Goal: Task Accomplishment & Management: Manage account settings

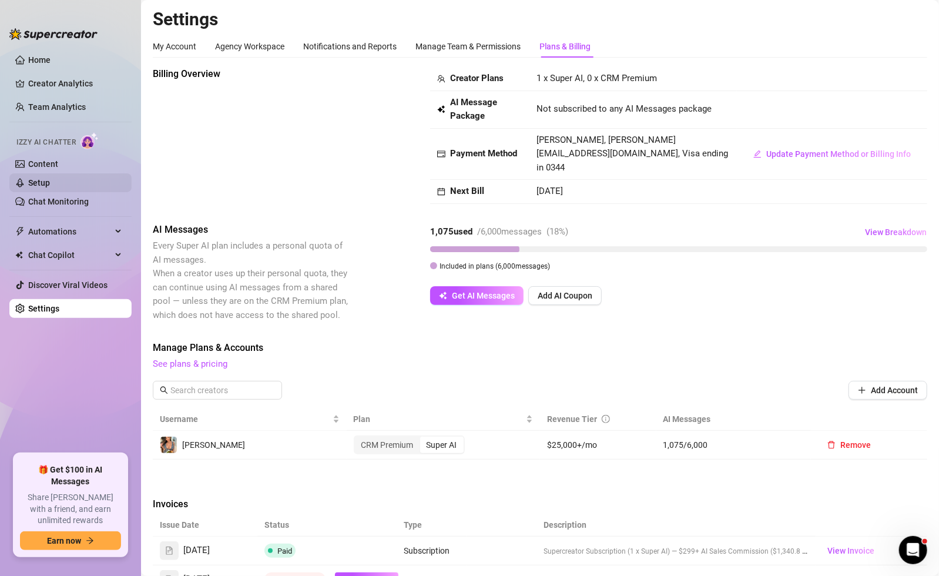
click at [49, 182] on link "Setup" at bounding box center [39, 182] width 22 height 9
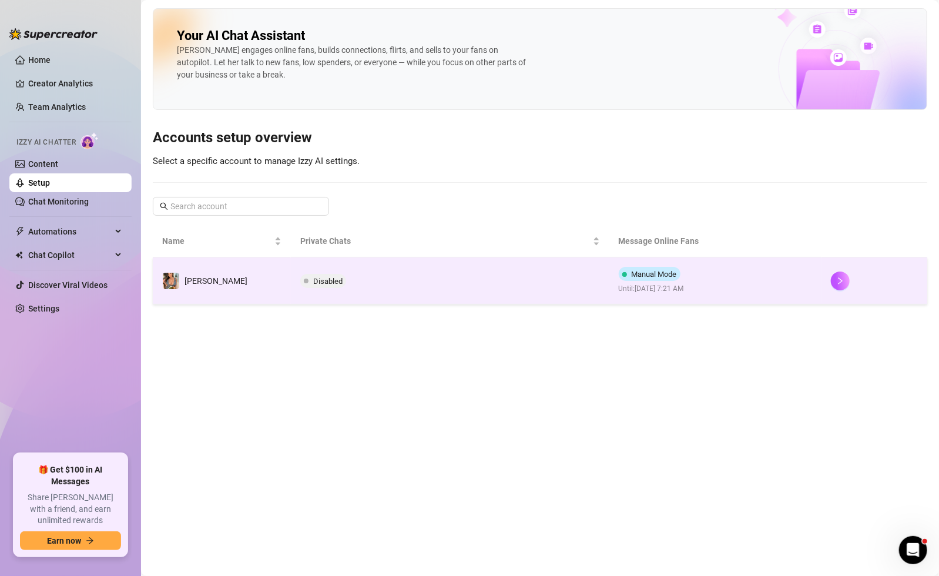
click at [746, 284] on td "Manual Mode Until: September 25, 2025 7:21 AM" at bounding box center [716, 280] width 212 height 47
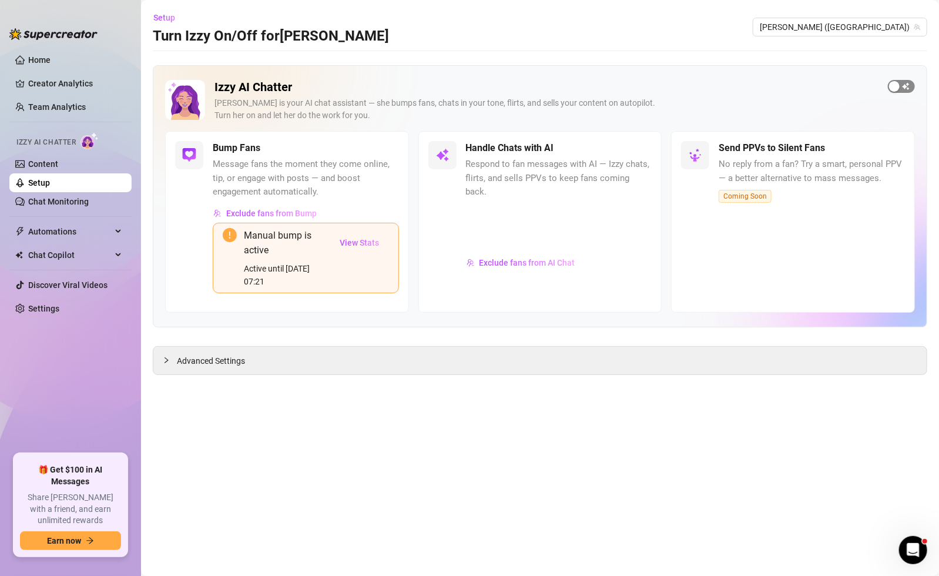
click at [902, 82] on span "button" at bounding box center [901, 86] width 27 height 13
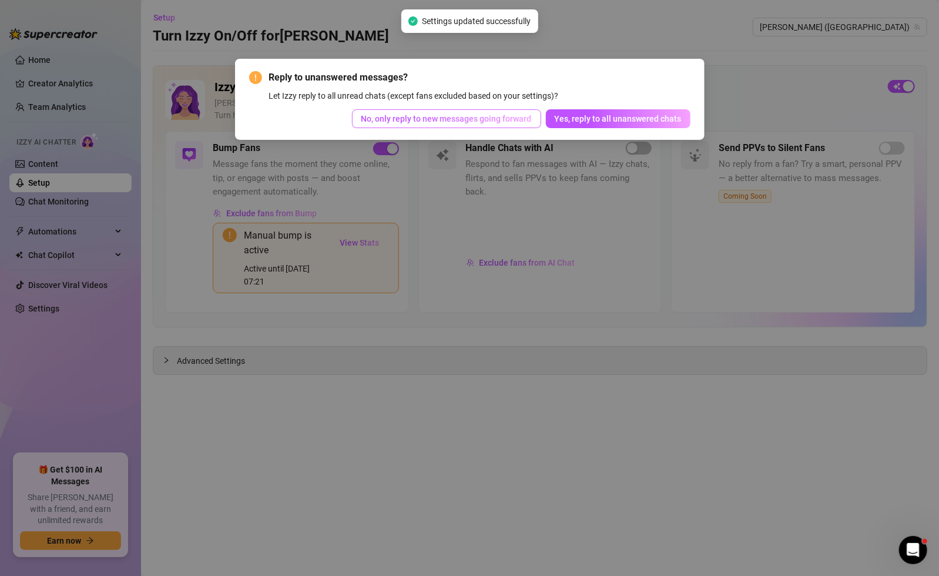
click at [465, 120] on span "No, only reply to new messages going forward" at bounding box center [447, 118] width 170 height 9
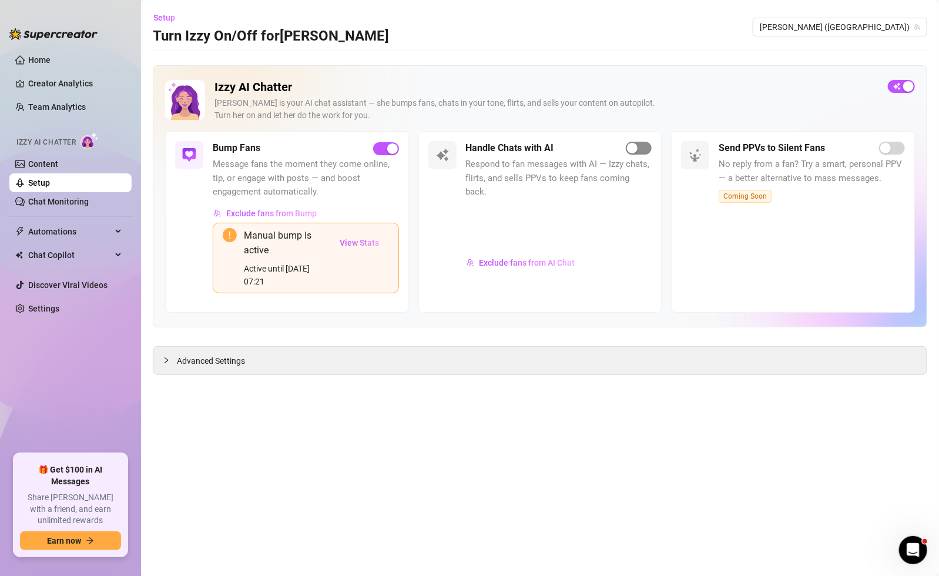
click at [638, 149] on div "button" at bounding box center [632, 148] width 11 height 11
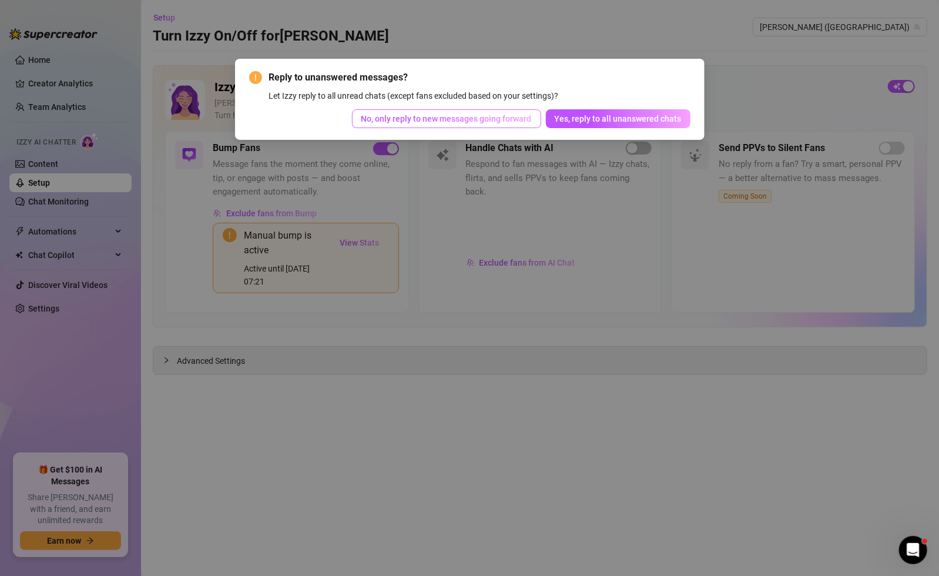
click at [446, 123] on span "No, only reply to new messages going forward" at bounding box center [447, 118] width 170 height 9
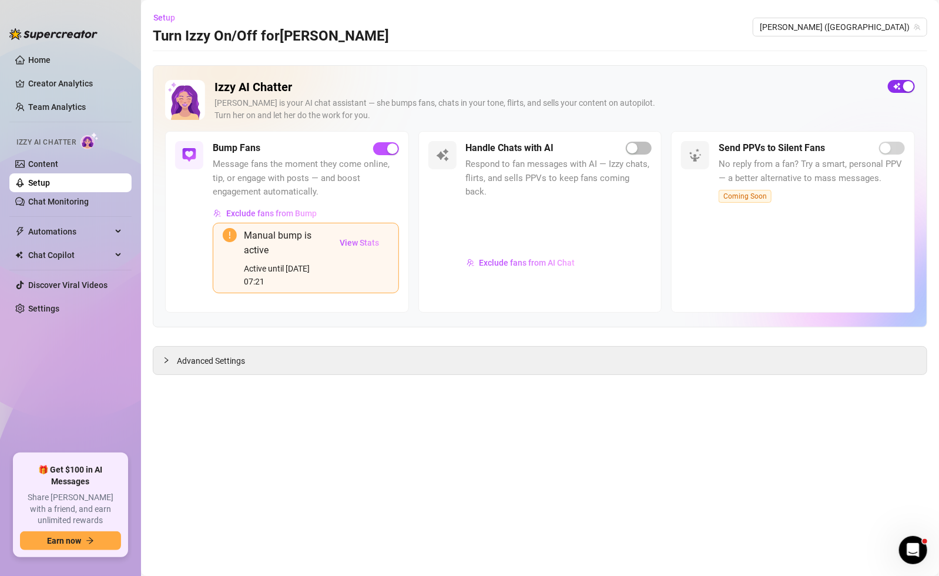
click at [905, 88] on div "button" at bounding box center [909, 86] width 11 height 11
click at [903, 89] on span "button" at bounding box center [901, 86] width 27 height 13
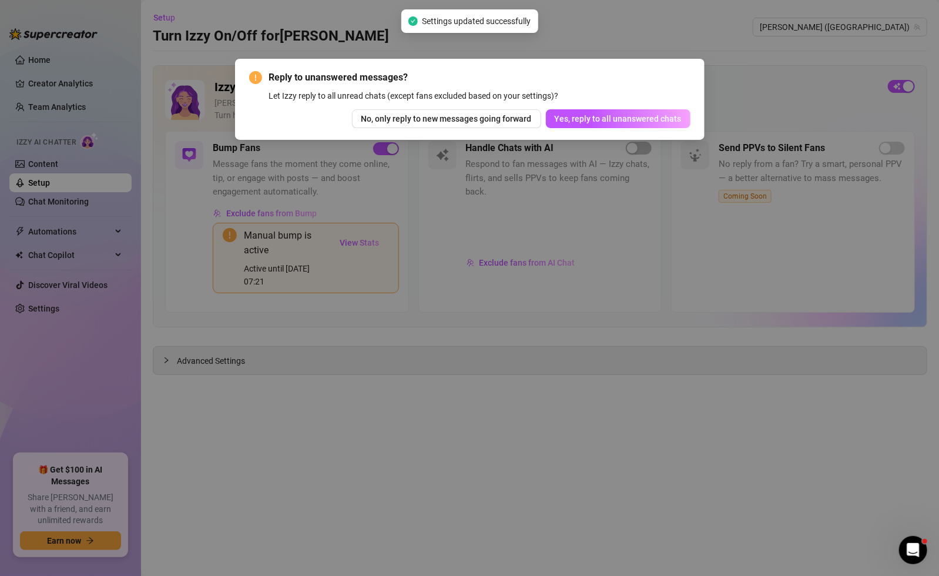
click at [491, 130] on div "Reply to unanswered messages? Let Izzy reply to all unread chats (except fans e…" at bounding box center [470, 99] width 470 height 81
click at [490, 121] on span "No, only reply to new messages going forward" at bounding box center [447, 118] width 170 height 9
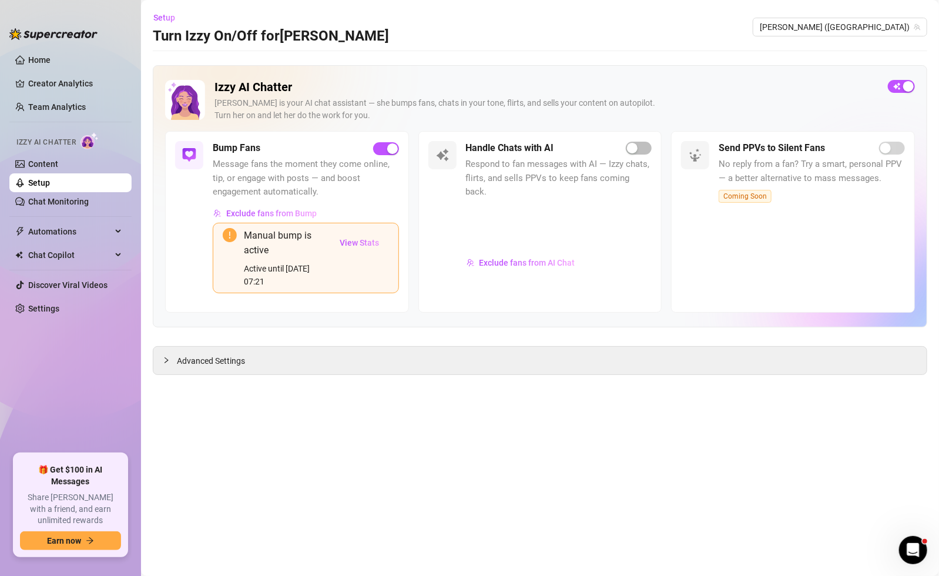
click at [640, 155] on div "Handle Chats with AI Respond to fan messages with AI — Izzy chats, flirts, and …" at bounding box center [559, 222] width 186 height 162
click at [640, 150] on span "button" at bounding box center [639, 148] width 26 height 13
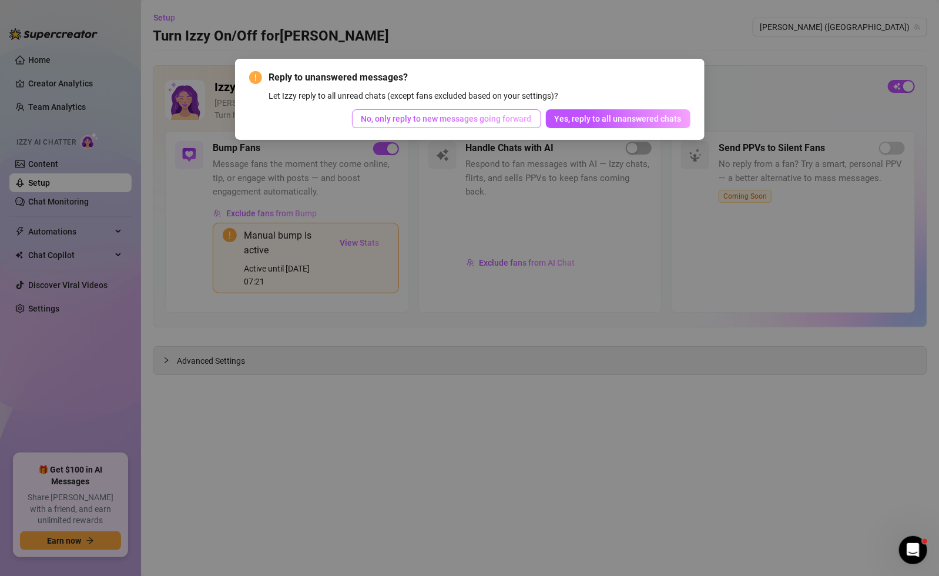
click at [527, 124] on button "No, only reply to new messages going forward" at bounding box center [446, 118] width 189 height 19
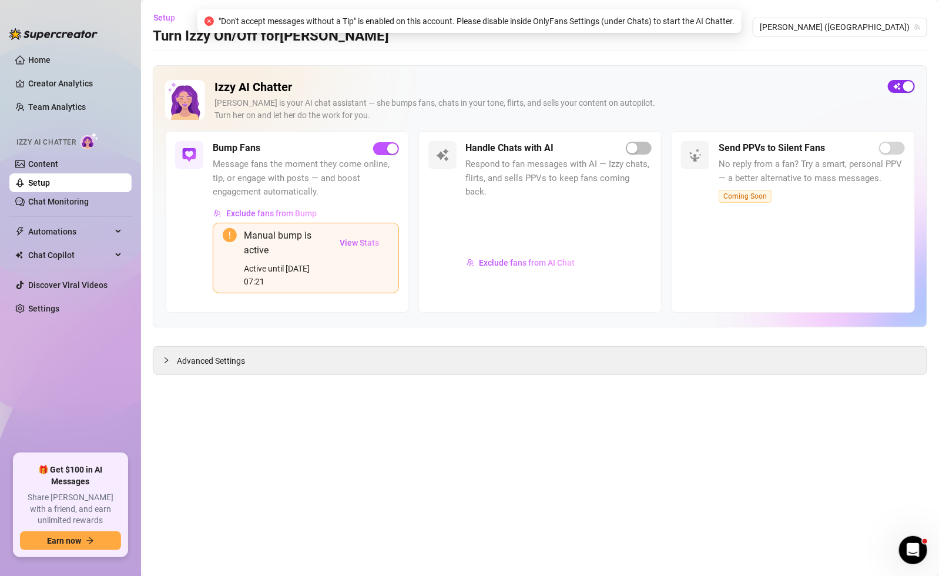
click at [901, 89] on span "button" at bounding box center [901, 86] width 27 height 13
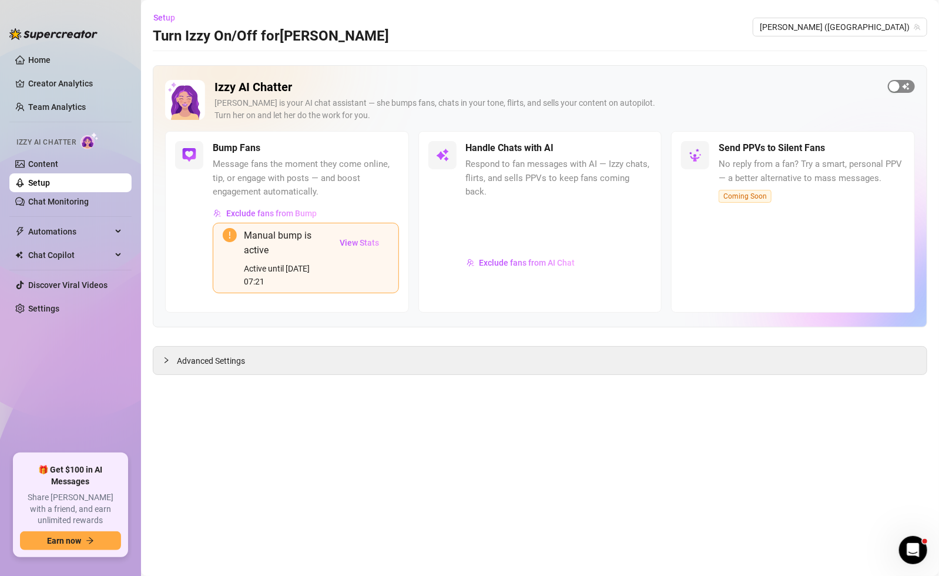
click at [904, 88] on span "button" at bounding box center [901, 86] width 27 height 13
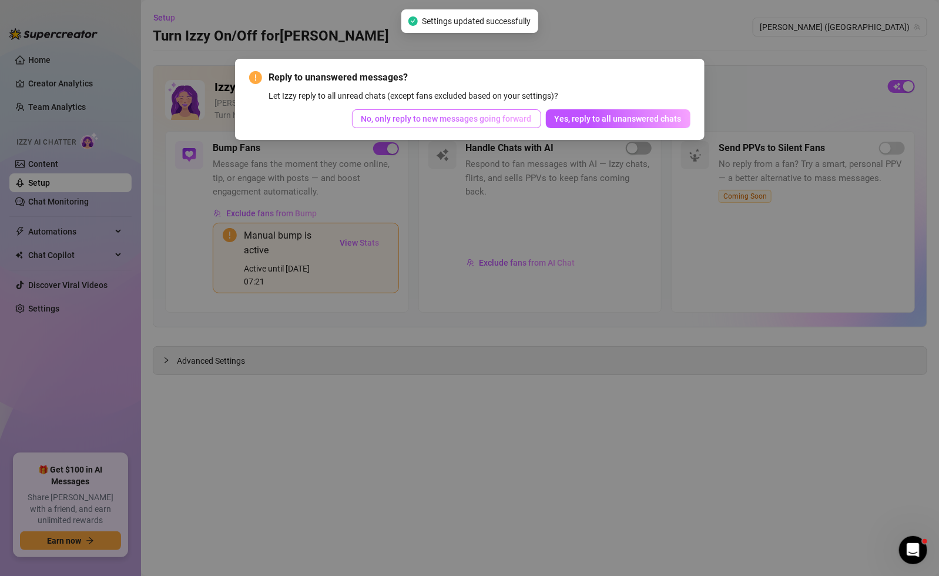
click at [511, 119] on span "No, only reply to new messages going forward" at bounding box center [447, 118] width 170 height 9
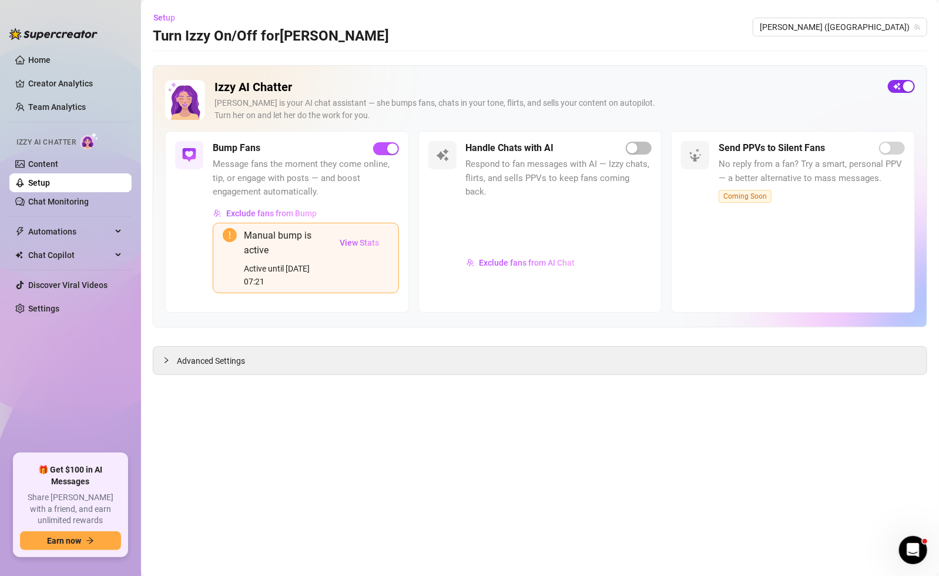
click at [905, 85] on div "button" at bounding box center [909, 86] width 11 height 11
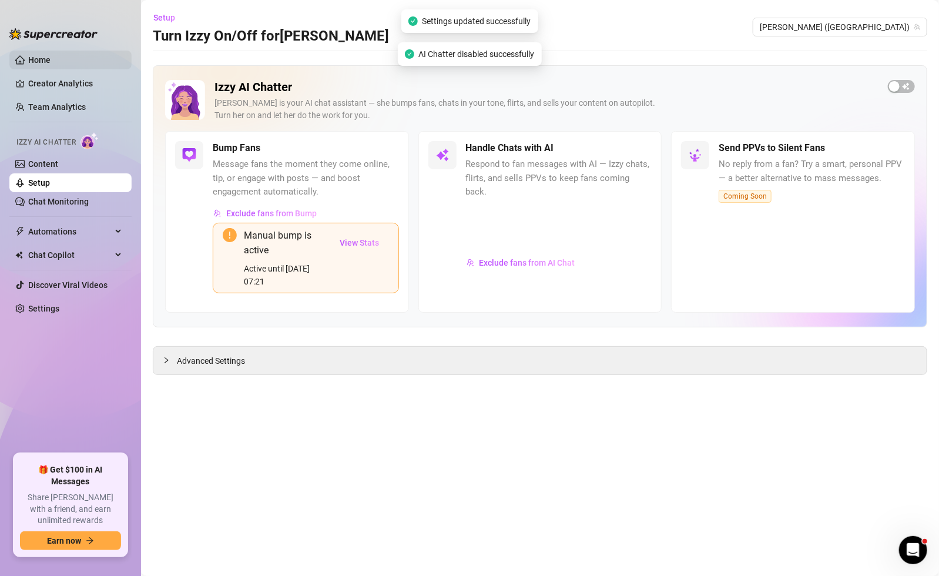
click at [39, 55] on link "Home" at bounding box center [39, 59] width 22 height 9
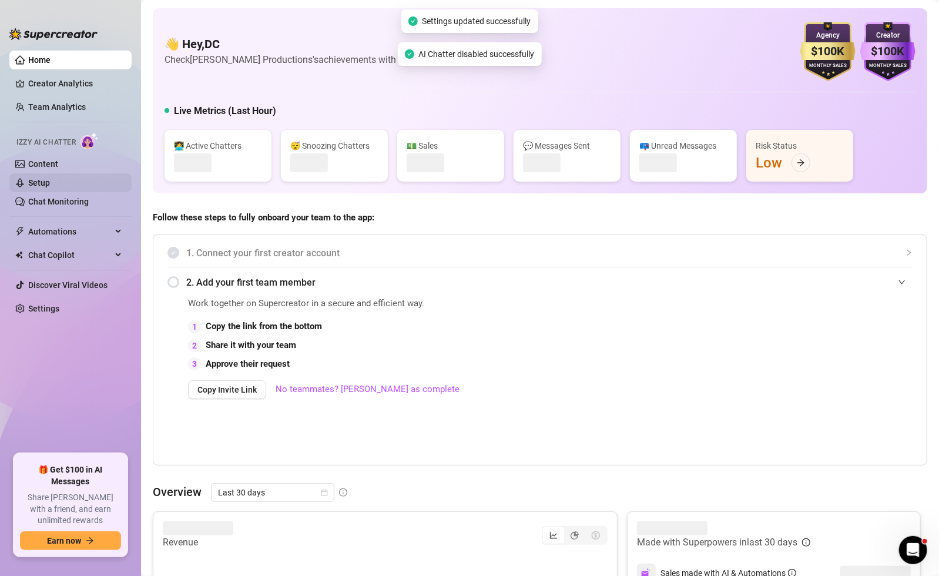
click at [50, 184] on link "Setup" at bounding box center [39, 182] width 22 height 9
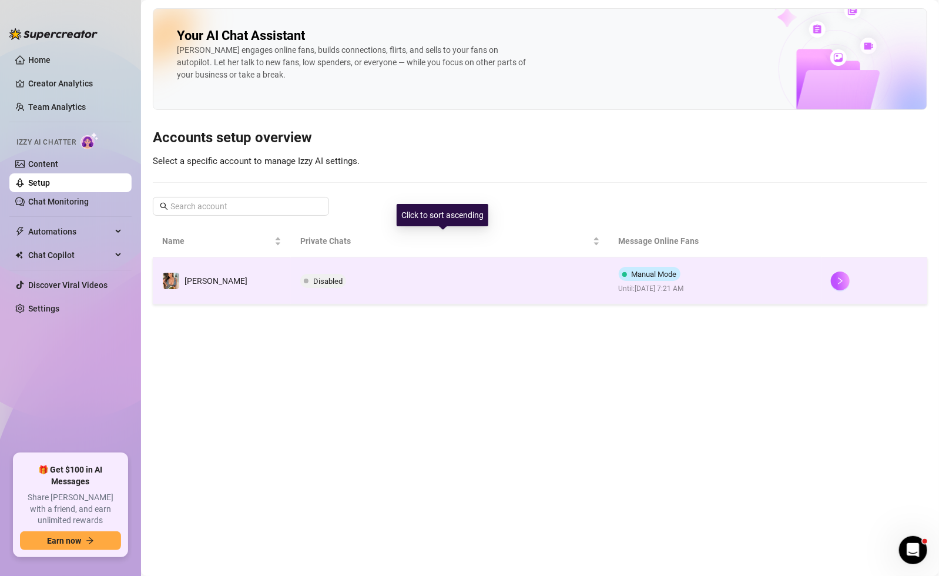
click at [516, 271] on td "Disabled" at bounding box center [450, 280] width 318 height 47
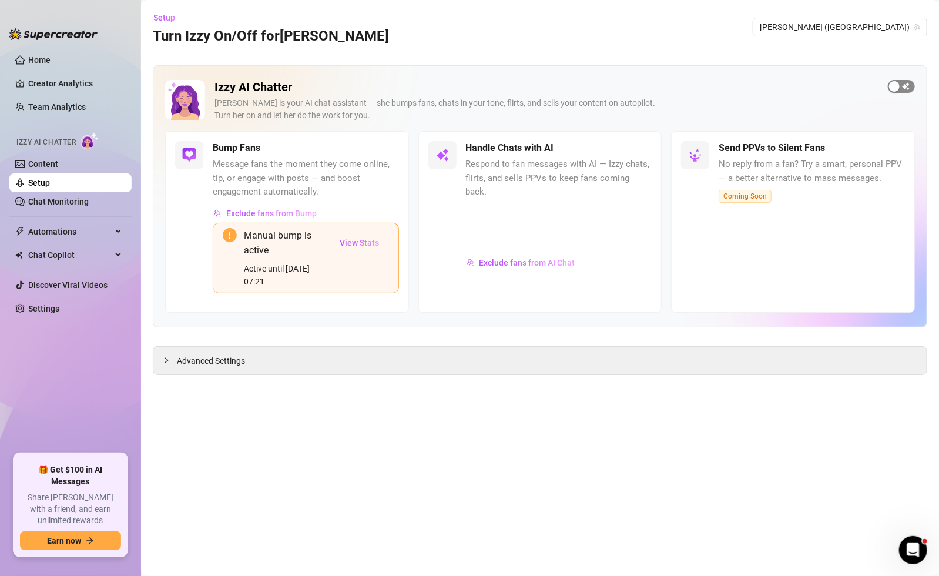
click at [902, 88] on span "button" at bounding box center [901, 86] width 27 height 13
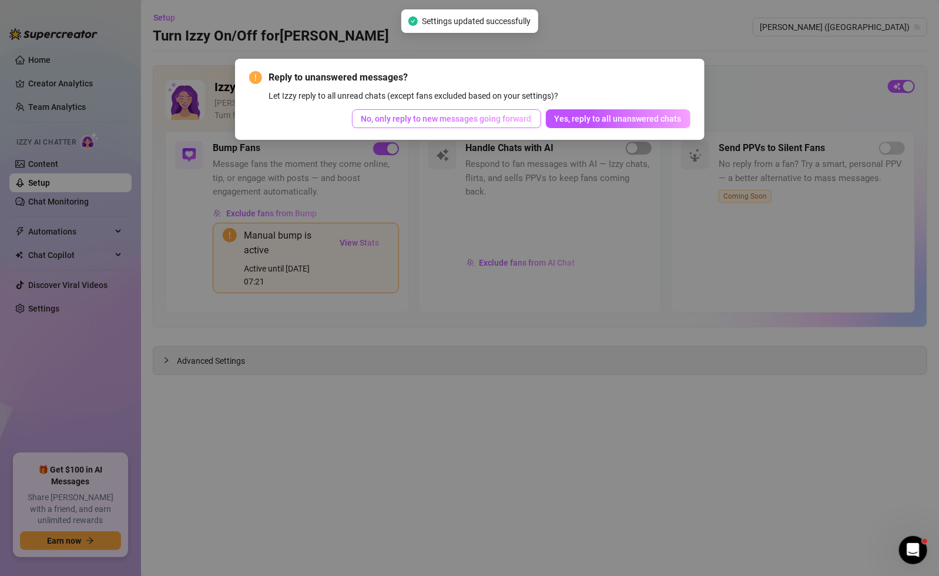
click at [484, 125] on button "No, only reply to new messages going forward" at bounding box center [446, 118] width 189 height 19
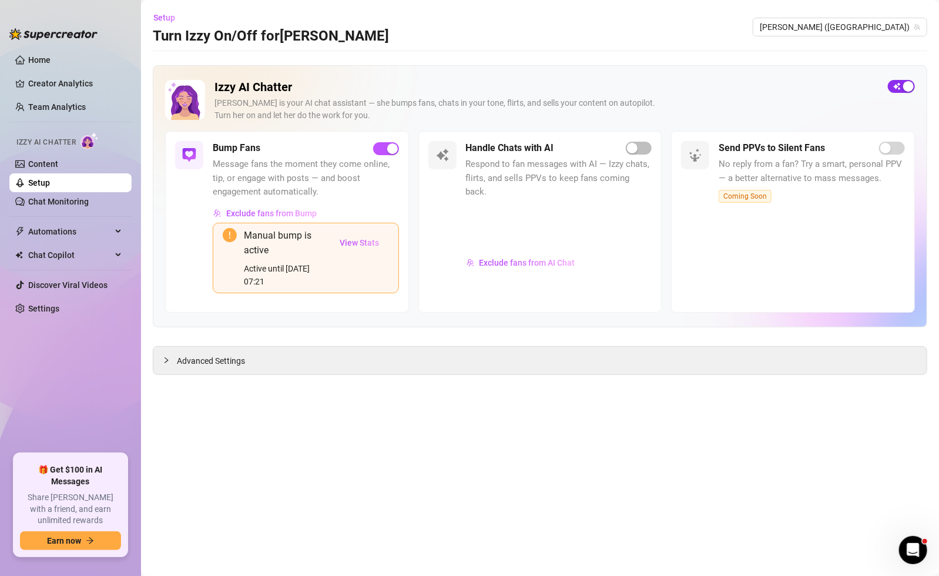
click at [905, 82] on div "button" at bounding box center [909, 86] width 11 height 11
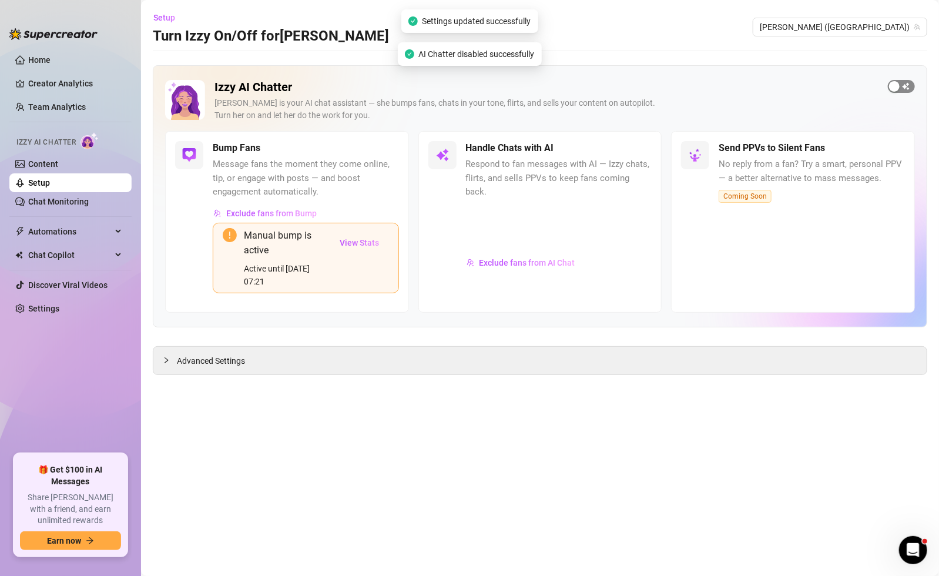
click at [900, 86] on div "button" at bounding box center [894, 86] width 11 height 11
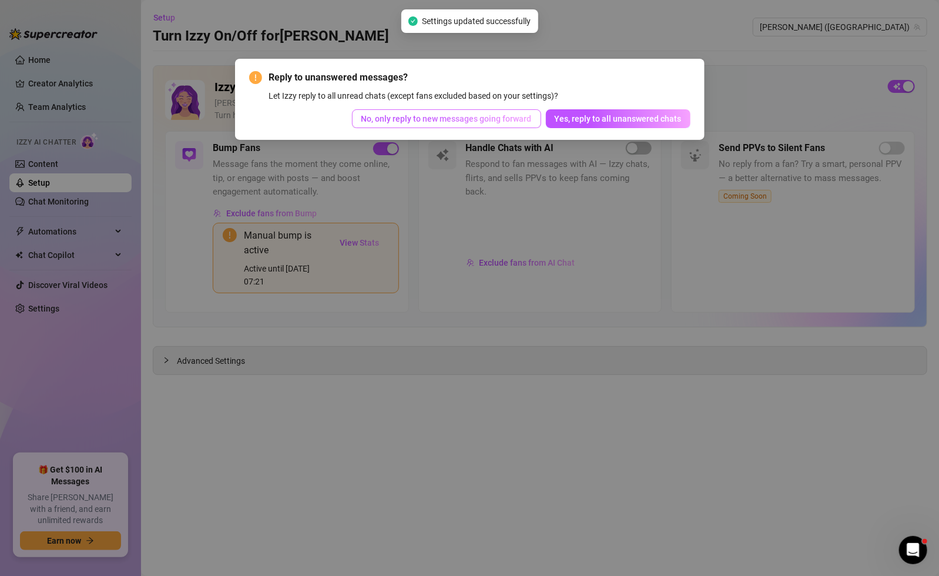
click at [450, 123] on span "No, only reply to new messages going forward" at bounding box center [447, 118] width 170 height 9
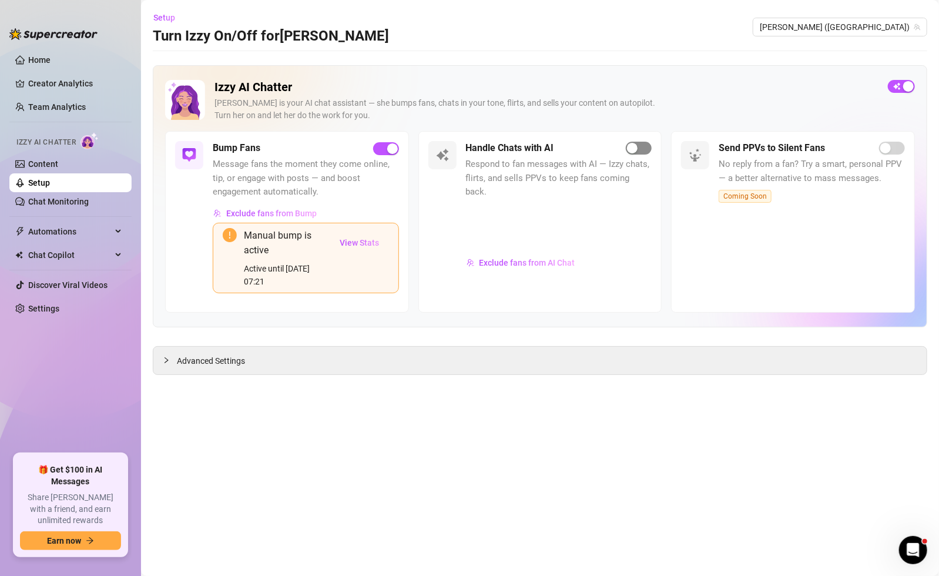
click at [647, 146] on span "button" at bounding box center [639, 148] width 26 height 13
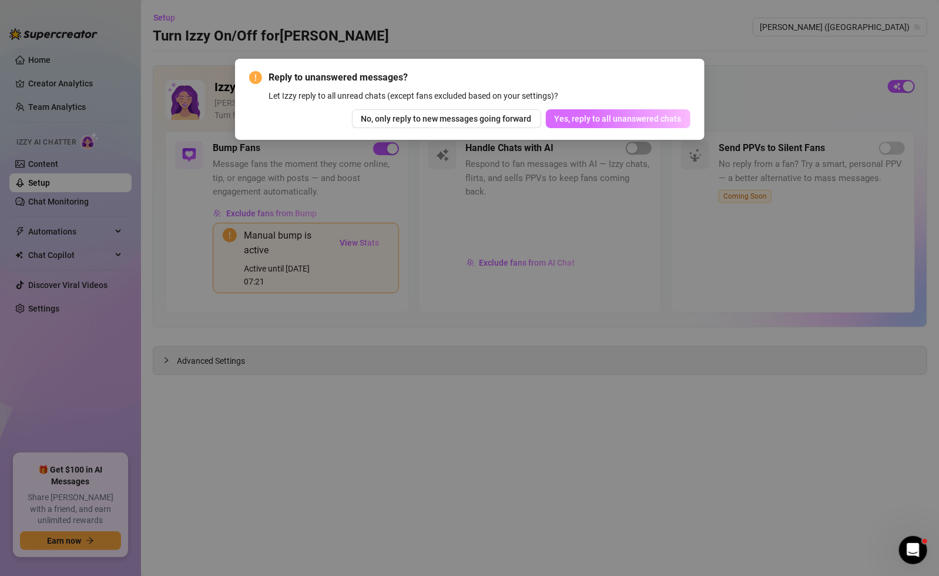
click at [634, 126] on button "Yes, reply to all unanswered chats" at bounding box center [618, 118] width 145 height 19
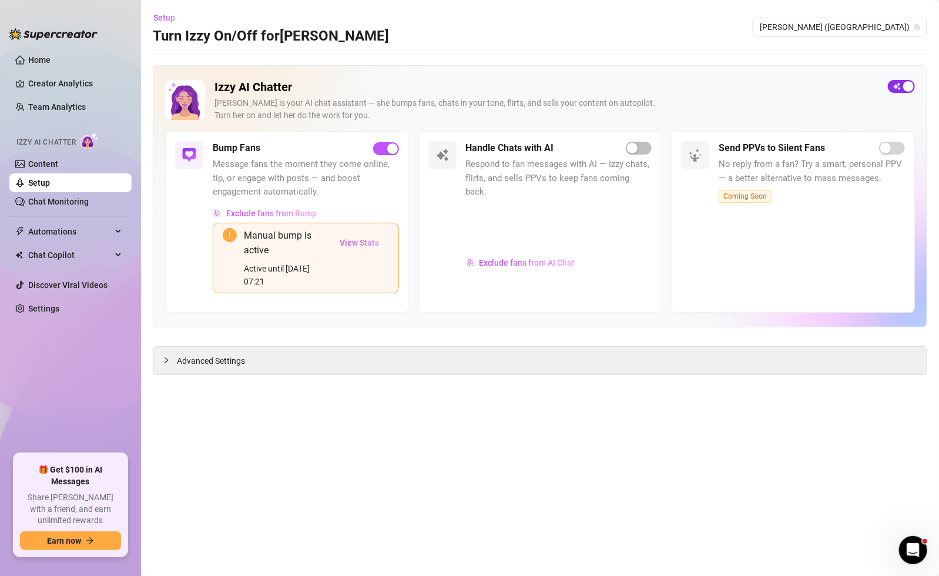
click at [898, 82] on span "button" at bounding box center [901, 86] width 27 height 13
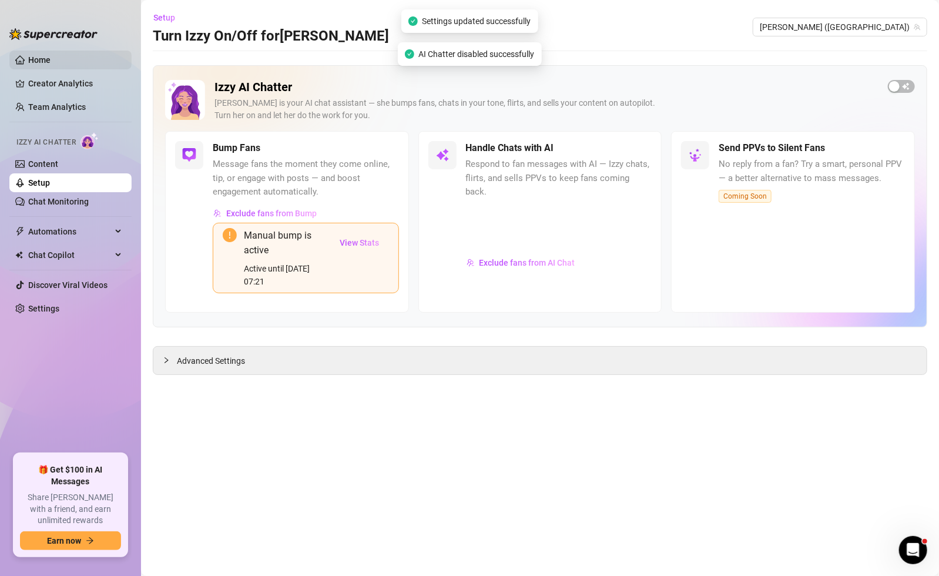
click at [43, 59] on link "Home" at bounding box center [39, 59] width 22 height 9
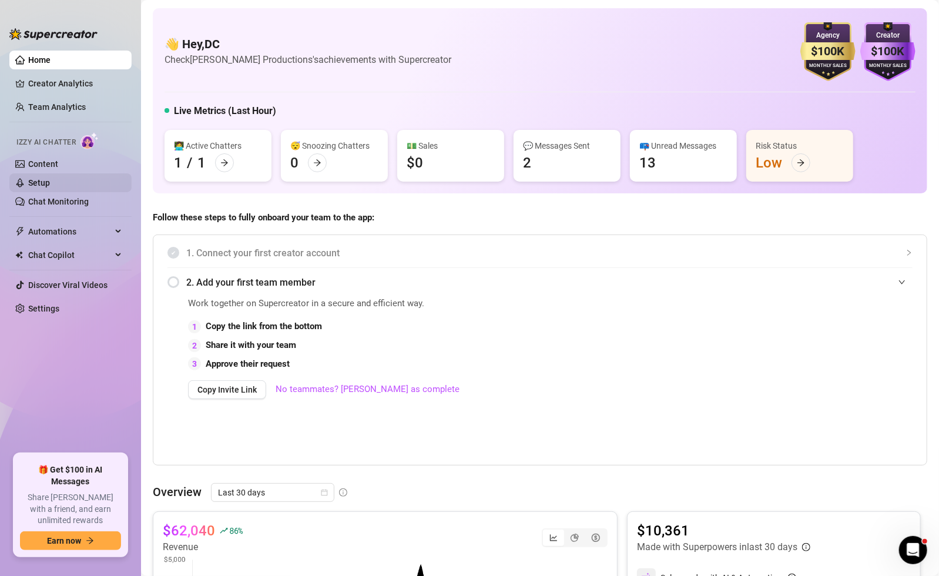
click at [43, 178] on link "Setup" at bounding box center [39, 182] width 22 height 9
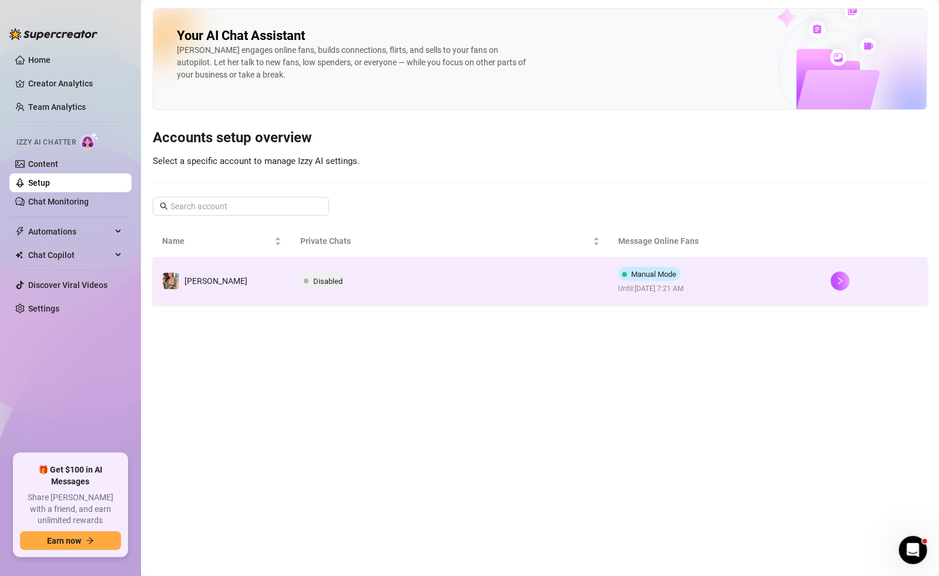
click at [537, 285] on td "Disabled" at bounding box center [450, 280] width 318 height 47
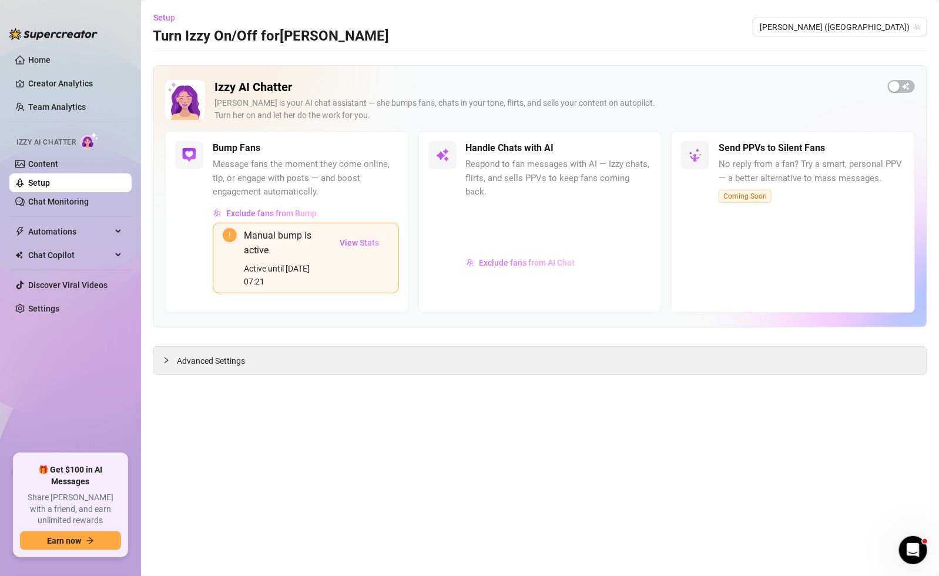
click at [513, 258] on span "Exclude fans from AI Chat" at bounding box center [528, 262] width 96 height 9
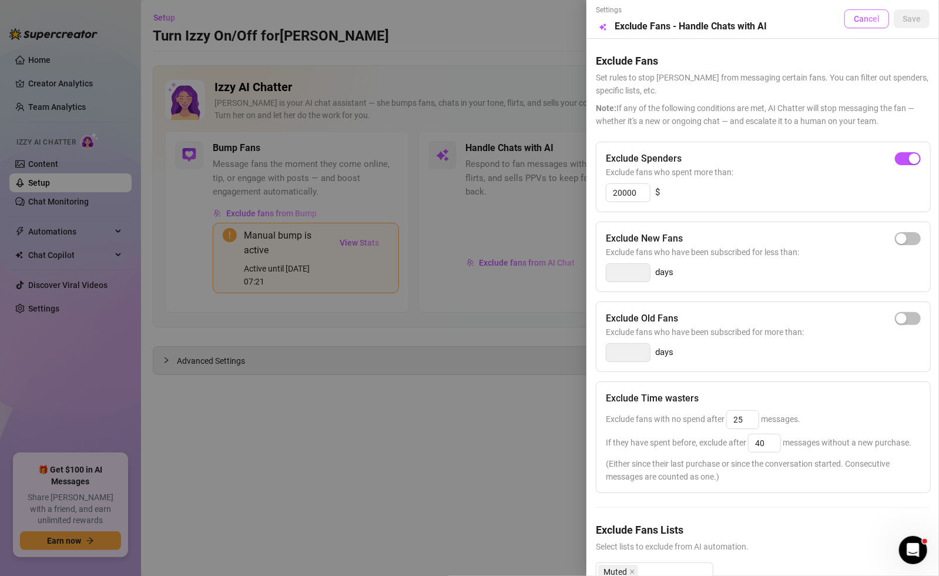
click at [859, 15] on span "Cancel" at bounding box center [867, 18] width 26 height 9
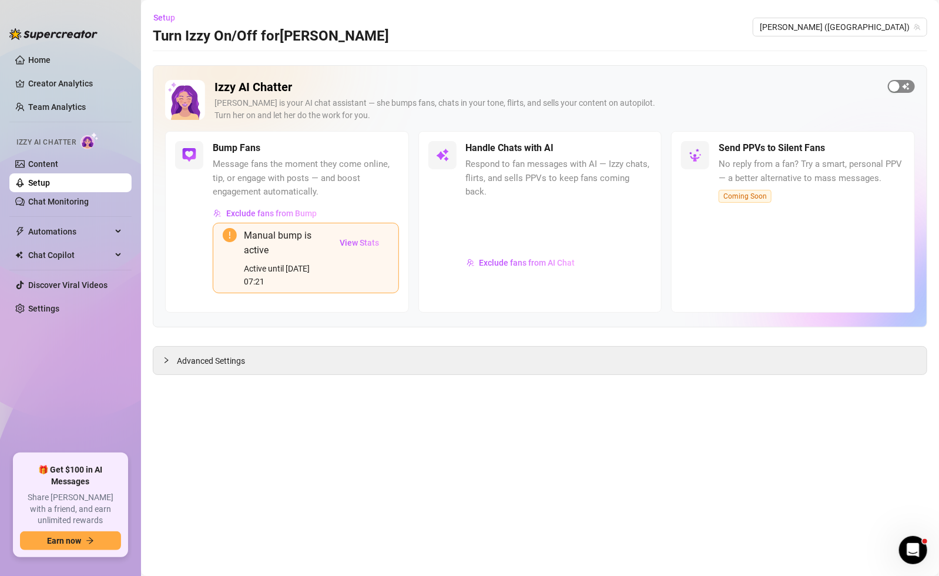
click at [904, 91] on span "button" at bounding box center [901, 86] width 27 height 13
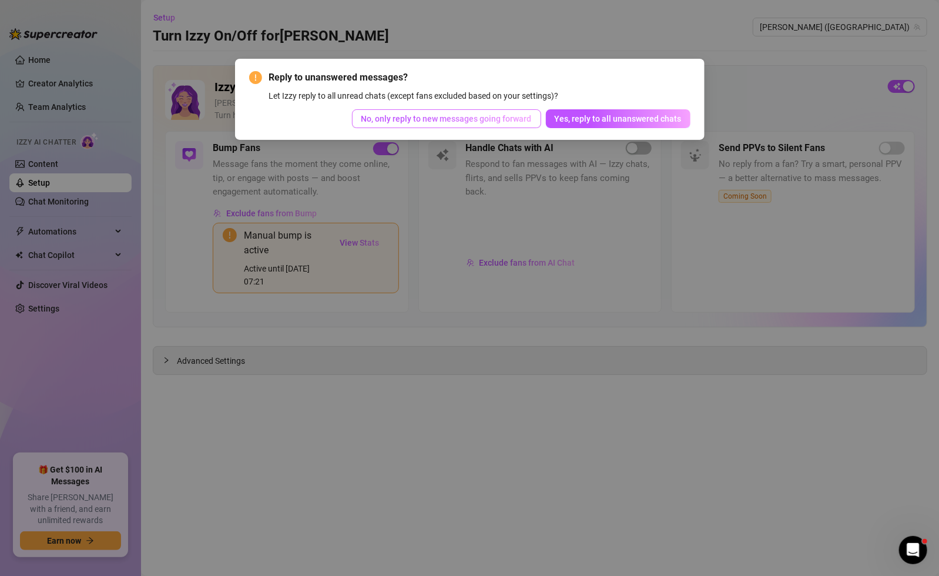
click at [465, 119] on span "No, only reply to new messages going forward" at bounding box center [447, 118] width 170 height 9
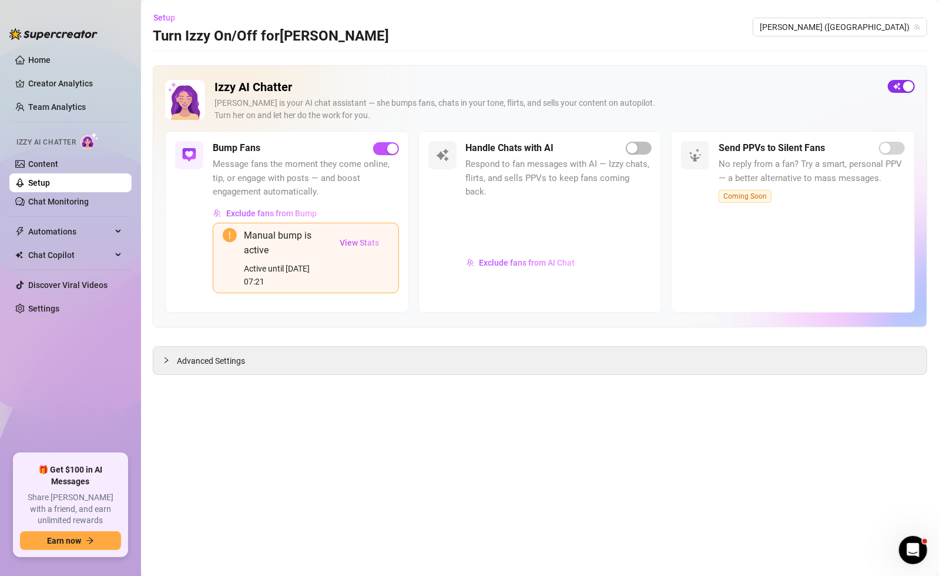
click at [905, 85] on div "button" at bounding box center [909, 86] width 11 height 11
click at [903, 80] on span "button" at bounding box center [901, 86] width 27 height 13
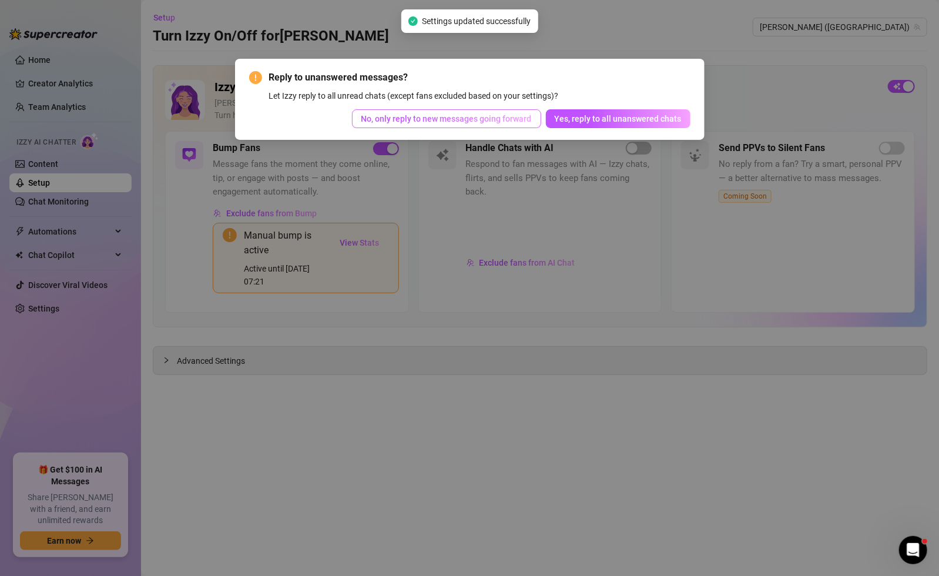
click at [474, 118] on span "No, only reply to new messages going forward" at bounding box center [447, 118] width 170 height 9
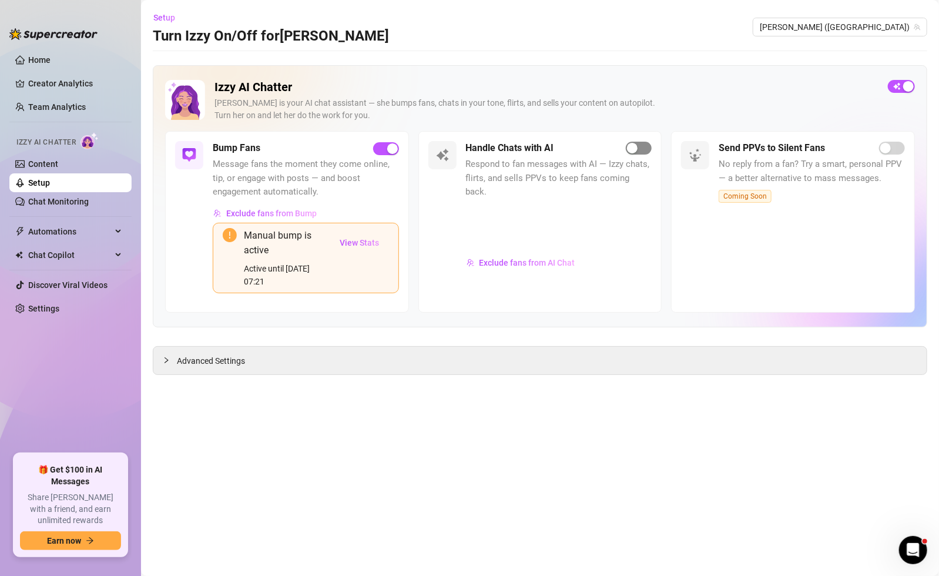
click at [643, 147] on span "button" at bounding box center [639, 148] width 26 height 13
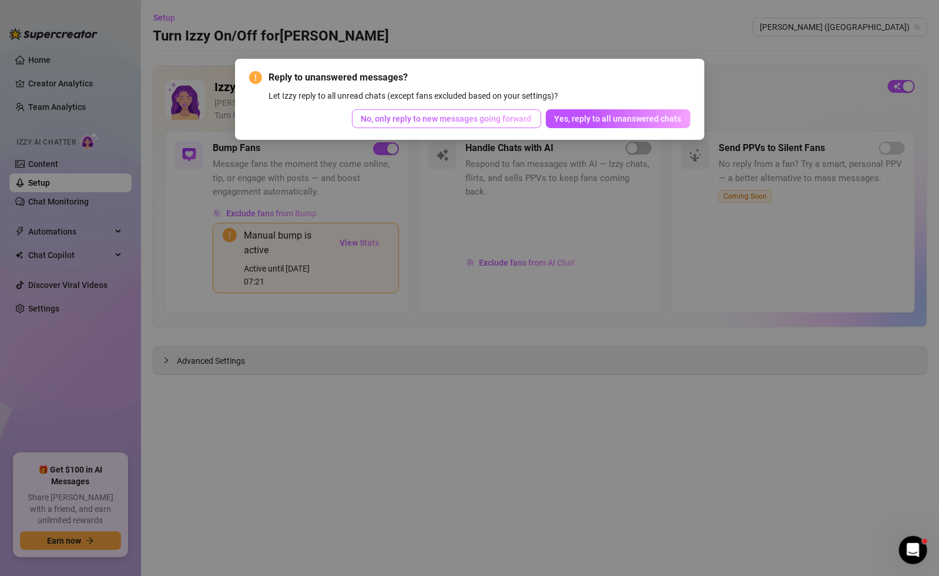
click at [518, 114] on span "No, only reply to new messages going forward" at bounding box center [447, 118] width 170 height 9
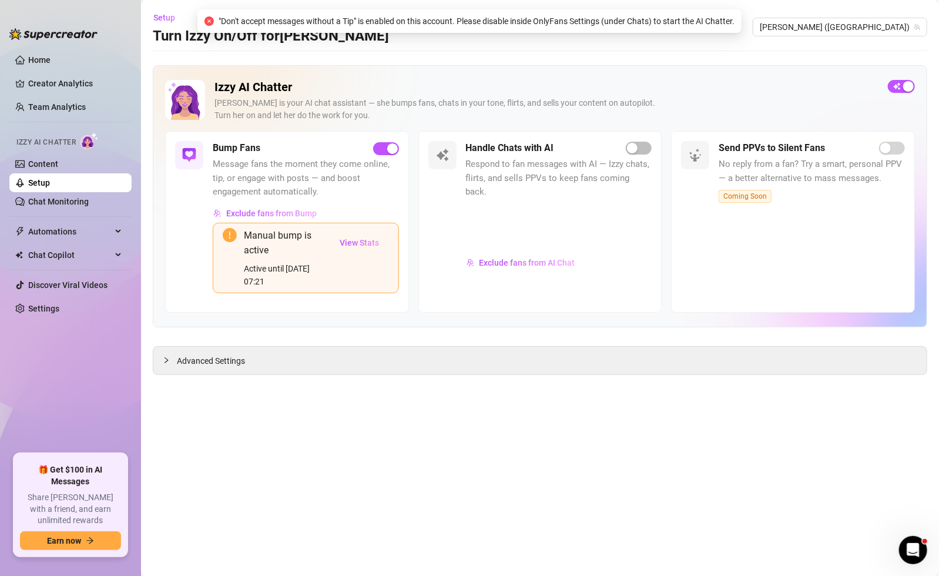
click at [633, 155] on div "Handle Chats with AI Respond to fan messages with AI — Izzy chats, flirts, and …" at bounding box center [559, 222] width 186 height 162
click at [640, 148] on span "button" at bounding box center [639, 148] width 26 height 13
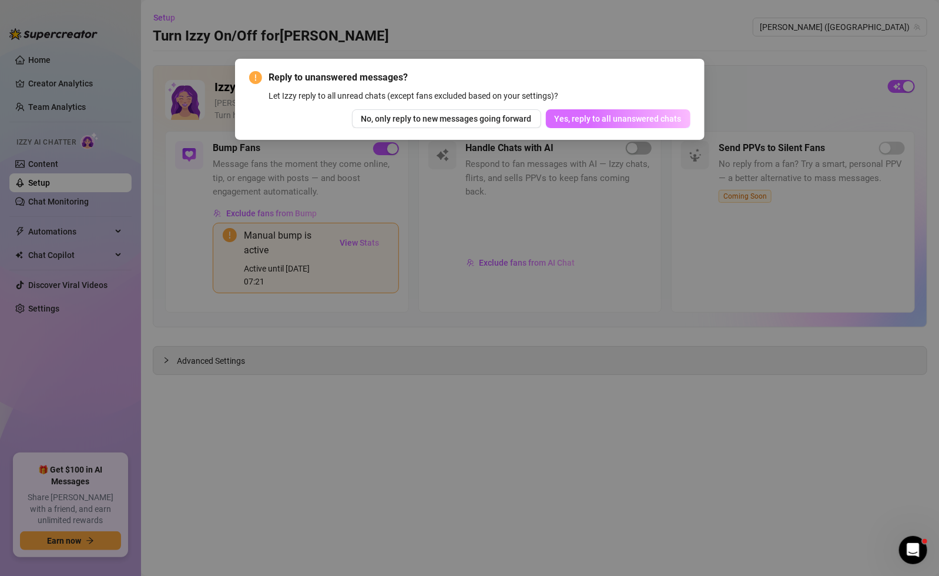
click at [633, 124] on button "Yes, reply to all unanswered chats" at bounding box center [618, 118] width 145 height 19
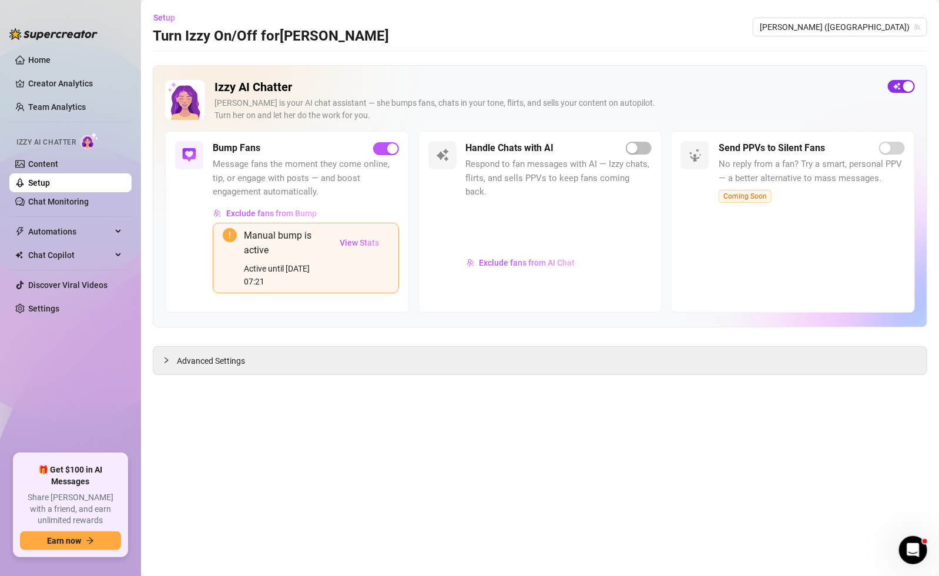
click at [904, 86] on div "button" at bounding box center [909, 86] width 11 height 11
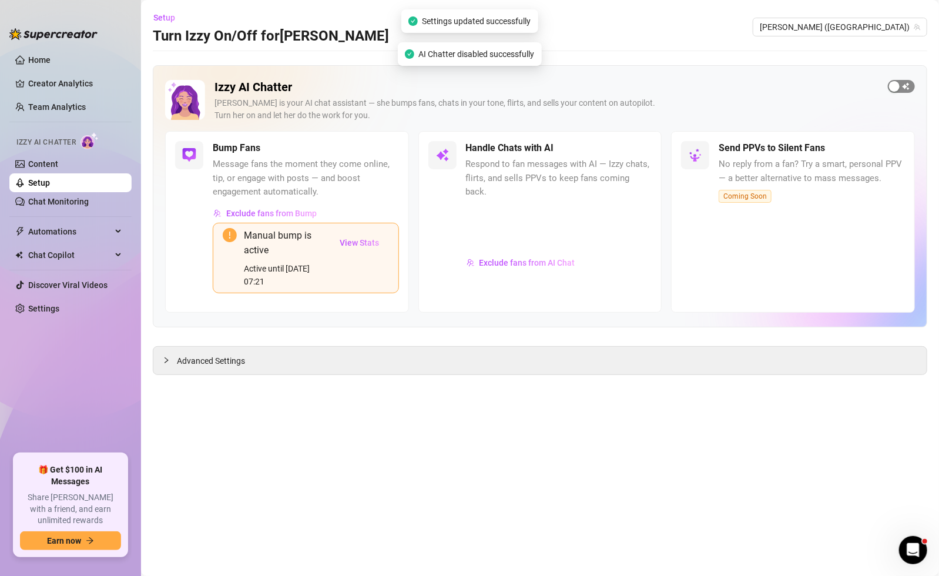
click at [903, 88] on span "button" at bounding box center [901, 86] width 27 height 13
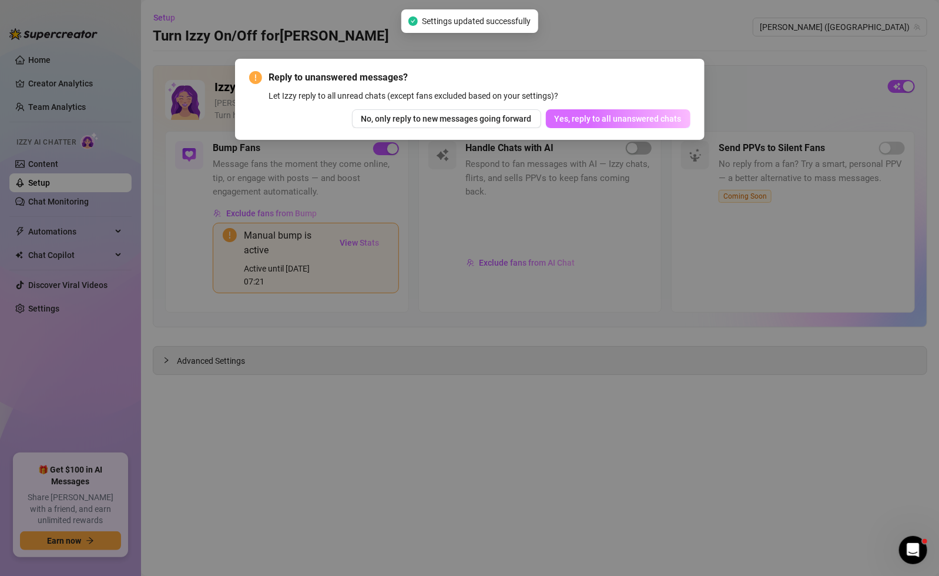
click at [583, 122] on span "Yes, reply to all unanswered chats" at bounding box center [618, 118] width 127 height 9
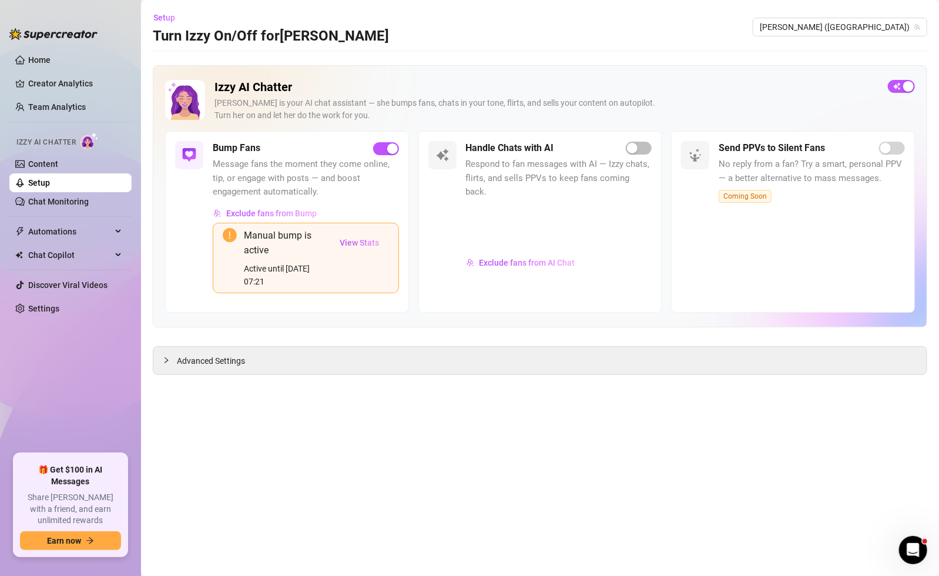
click at [376, 142] on div at bounding box center [386, 149] width 26 height 14
click at [382, 150] on span "button" at bounding box center [386, 148] width 26 height 13
click at [902, 88] on span "button" at bounding box center [901, 86] width 27 height 13
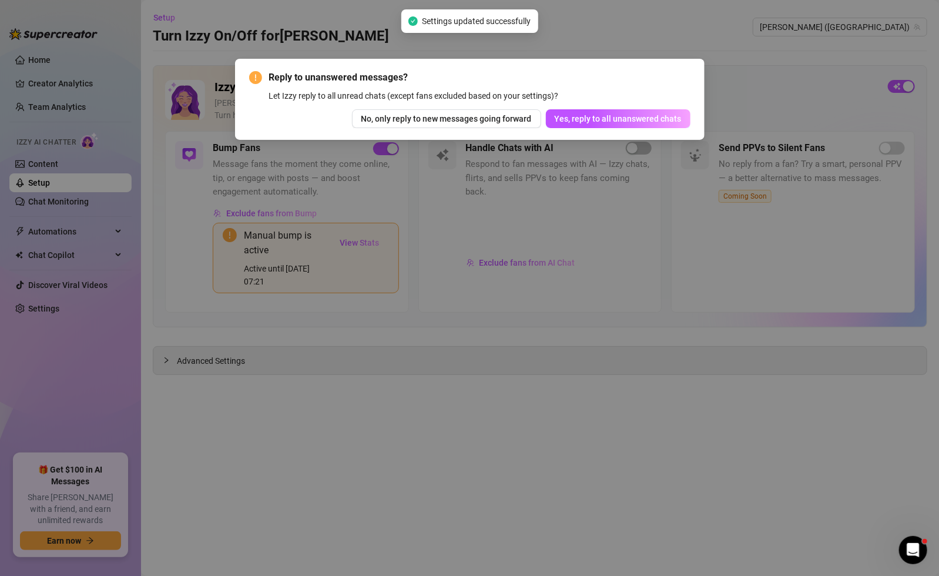
click at [489, 119] on span "No, only reply to new messages going forward" at bounding box center [447, 118] width 170 height 9
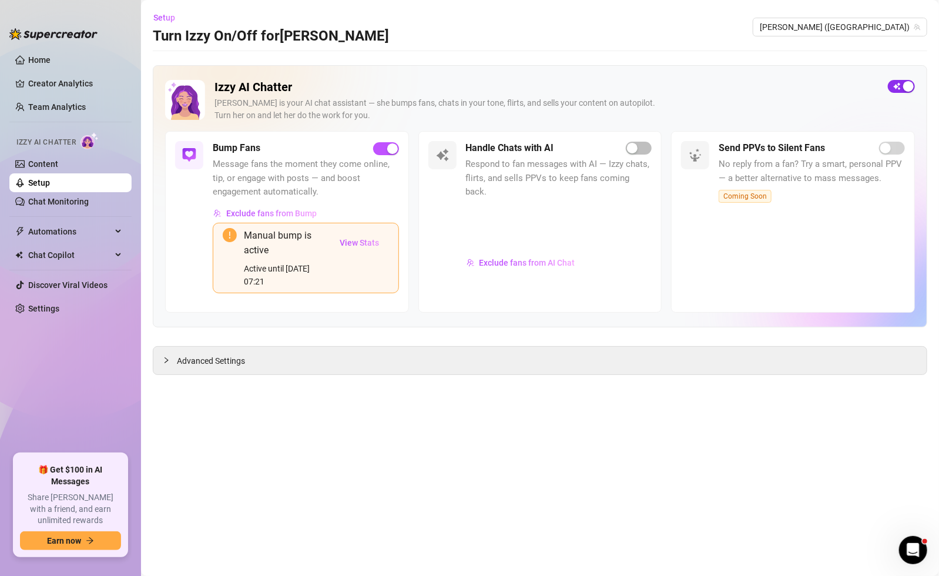
click at [909, 87] on div "button" at bounding box center [909, 86] width 11 height 11
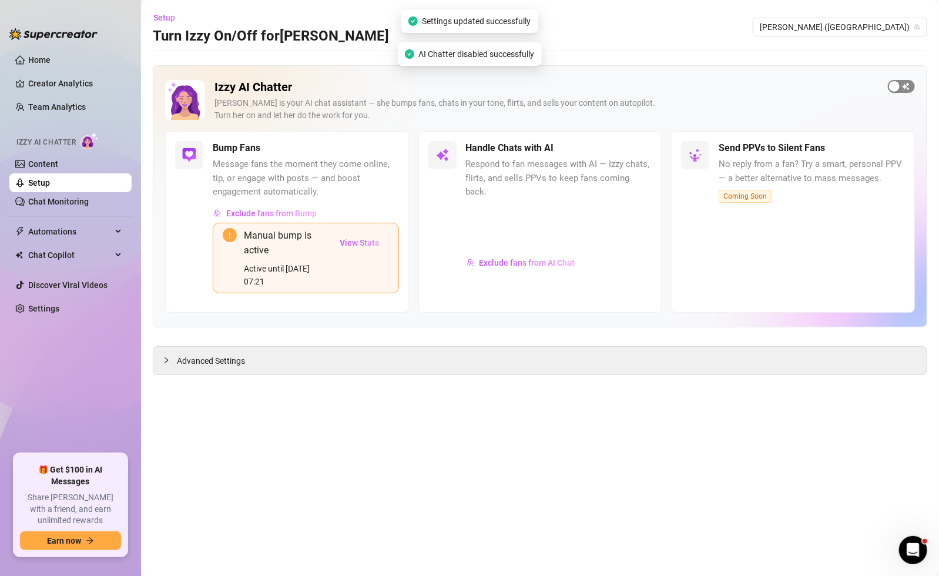
click at [909, 88] on span "button" at bounding box center [901, 86] width 27 height 13
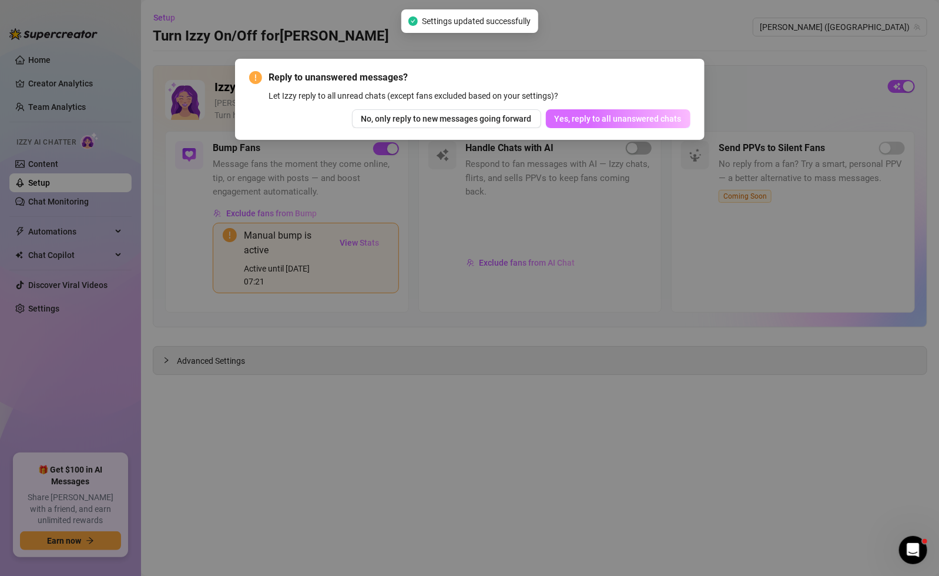
click at [565, 120] on span "Yes, reply to all unanswered chats" at bounding box center [618, 118] width 127 height 9
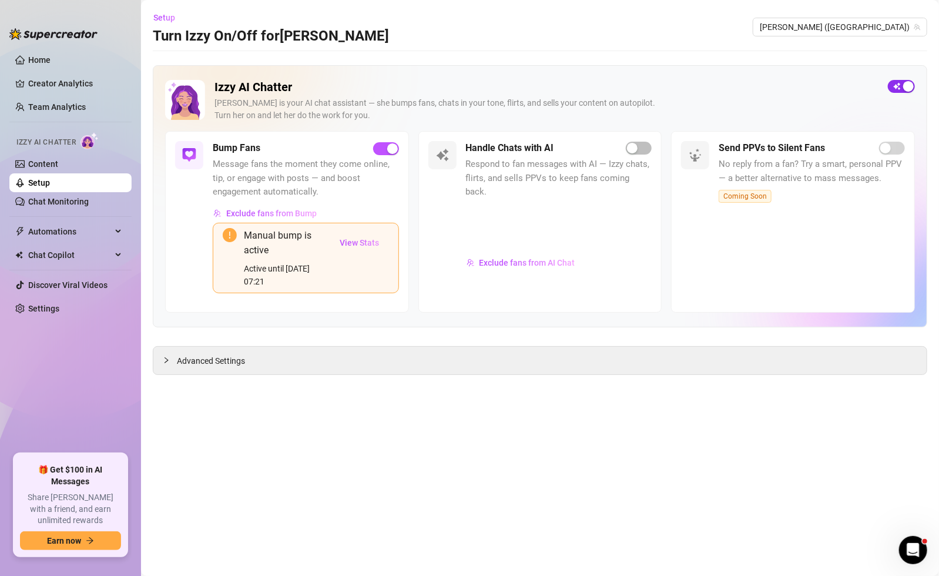
click at [898, 88] on span "button" at bounding box center [901, 86] width 27 height 13
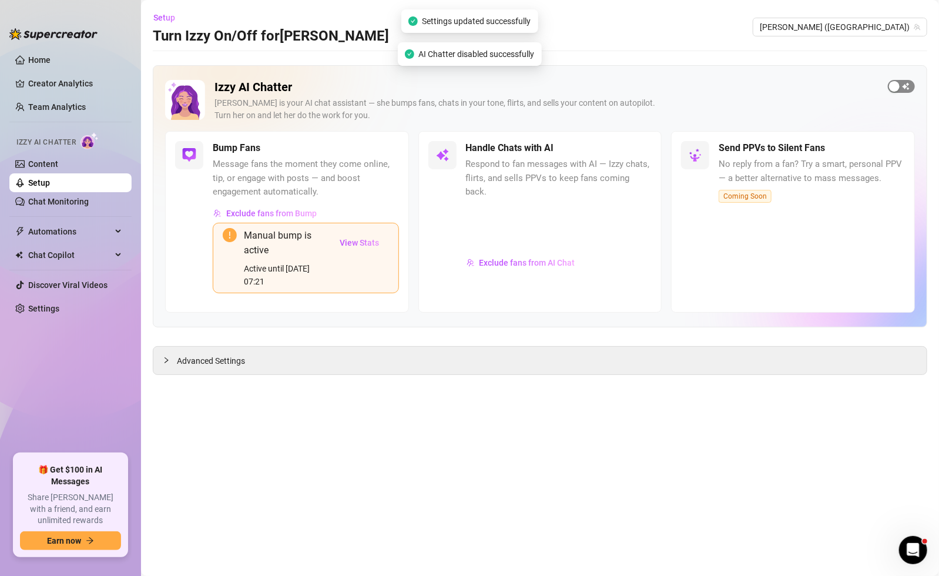
click at [898, 89] on div "button" at bounding box center [894, 86] width 11 height 11
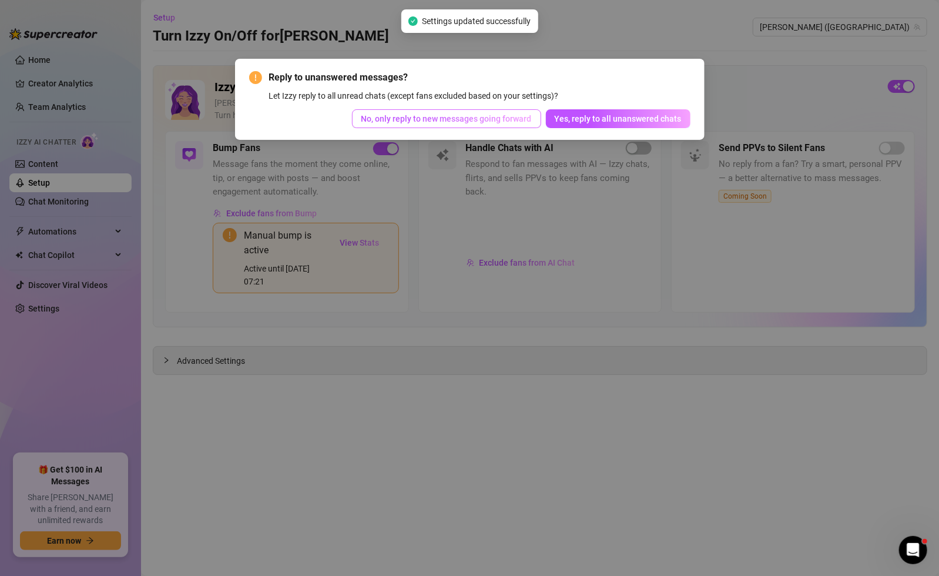
click at [456, 115] on span "No, only reply to new messages going forward" at bounding box center [447, 118] width 170 height 9
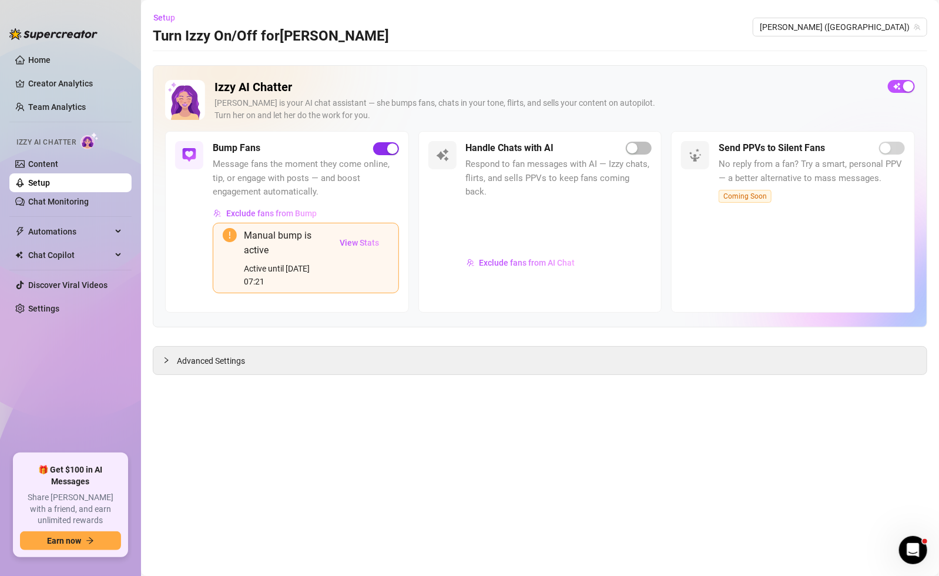
click at [385, 152] on span "button" at bounding box center [386, 148] width 26 height 13
click at [899, 88] on div "button" at bounding box center [894, 86] width 11 height 11
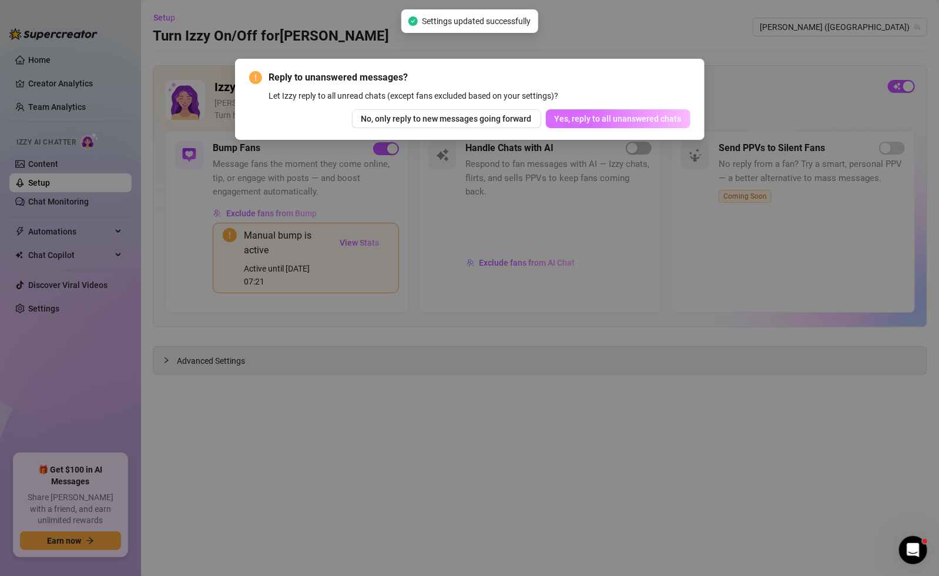
click at [615, 123] on button "Yes, reply to all unanswered chats" at bounding box center [618, 118] width 145 height 19
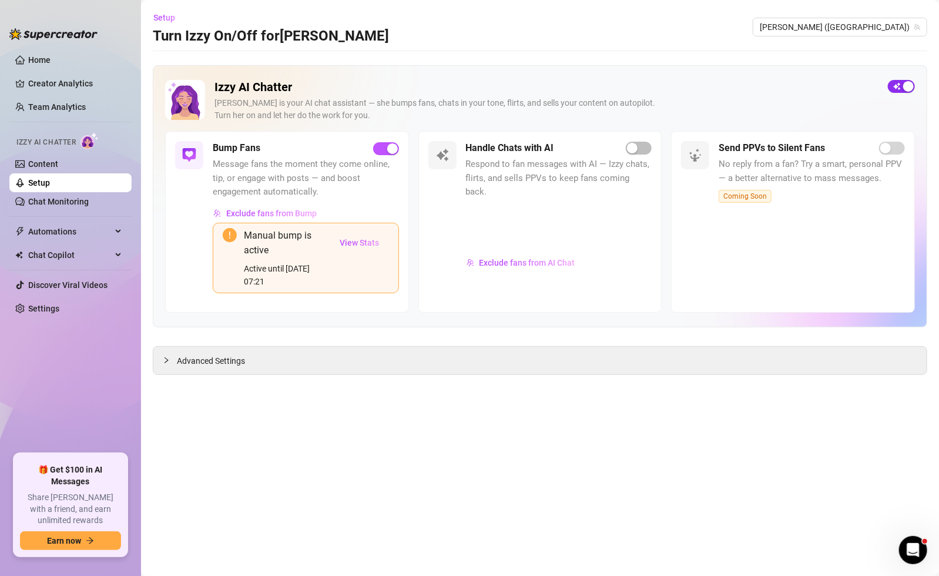
click at [907, 89] on div "button" at bounding box center [909, 86] width 11 height 11
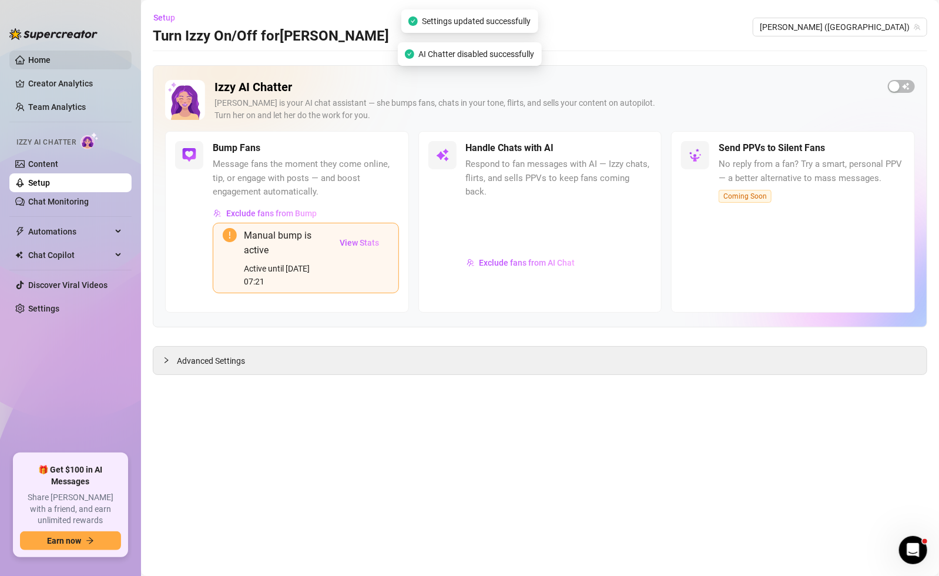
click at [46, 55] on link "Home" at bounding box center [39, 59] width 22 height 9
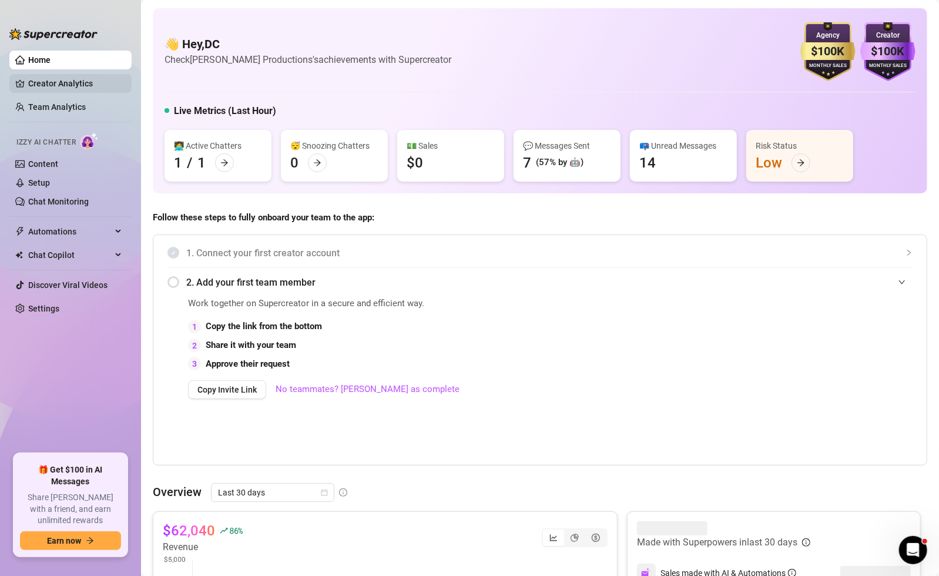
click at [36, 83] on link "Creator Analytics" at bounding box center [75, 83] width 94 height 19
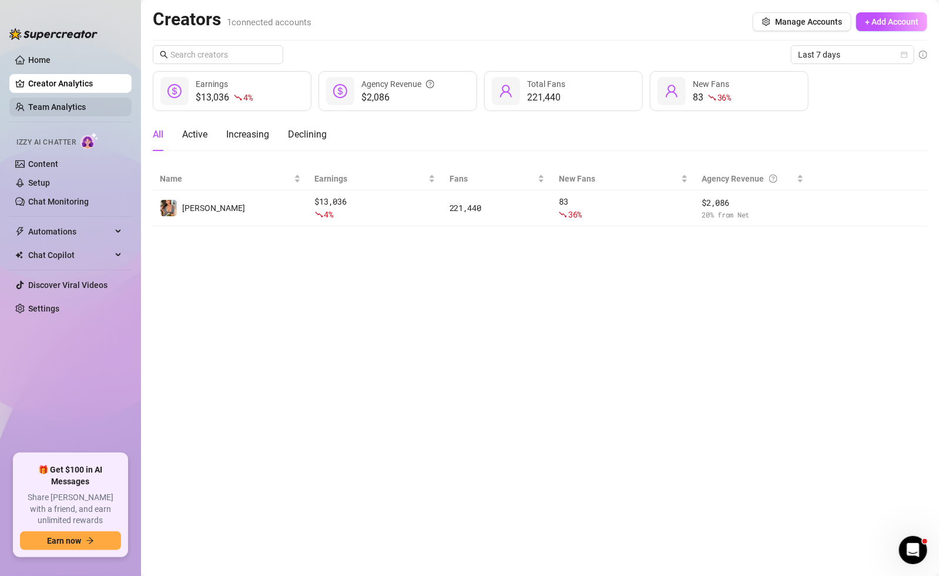
click at [34, 112] on link "Team Analytics" at bounding box center [57, 106] width 58 height 9
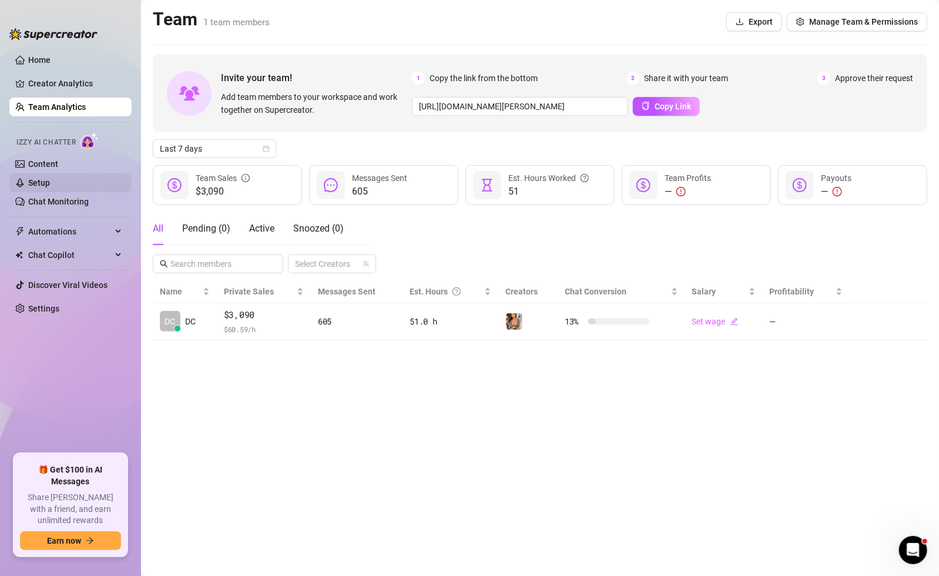
click at [39, 180] on link "Setup" at bounding box center [39, 182] width 22 height 9
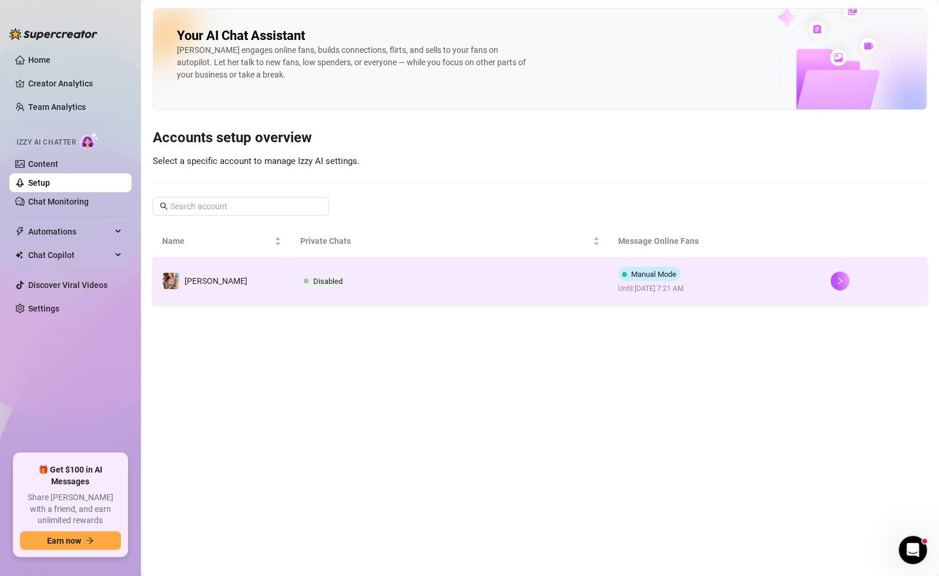
click at [456, 289] on td "Disabled" at bounding box center [450, 280] width 318 height 47
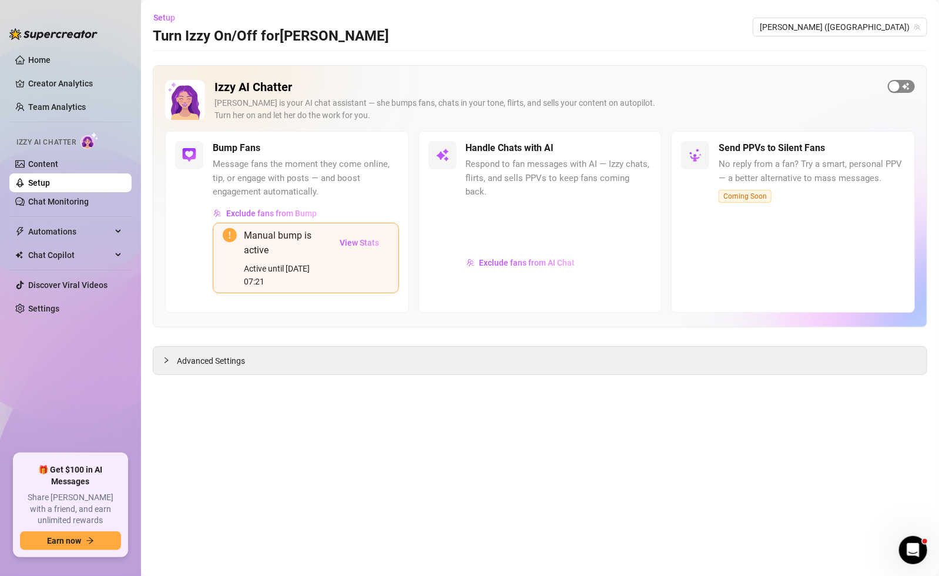
click at [895, 91] on div "button" at bounding box center [894, 86] width 11 height 11
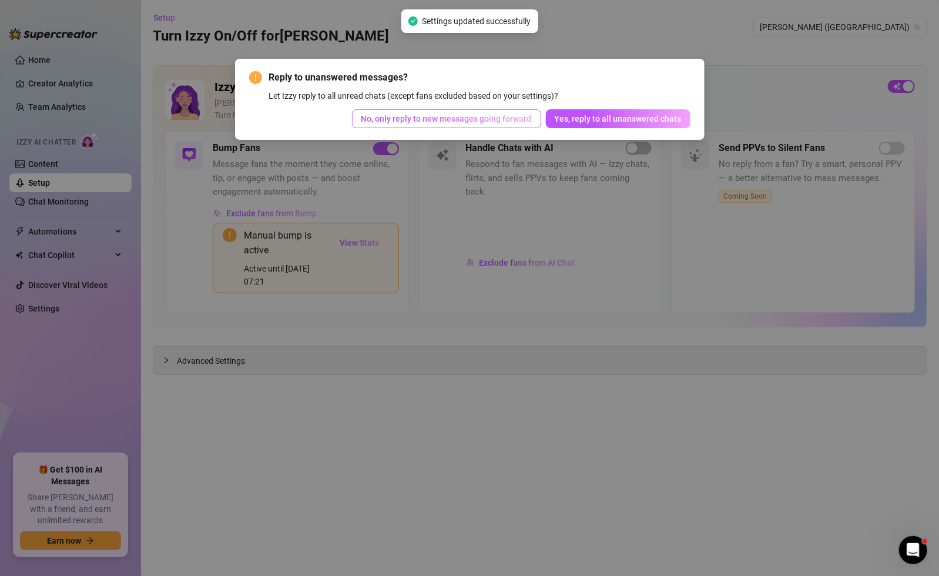
click at [477, 119] on span "No, only reply to new messages going forward" at bounding box center [447, 118] width 170 height 9
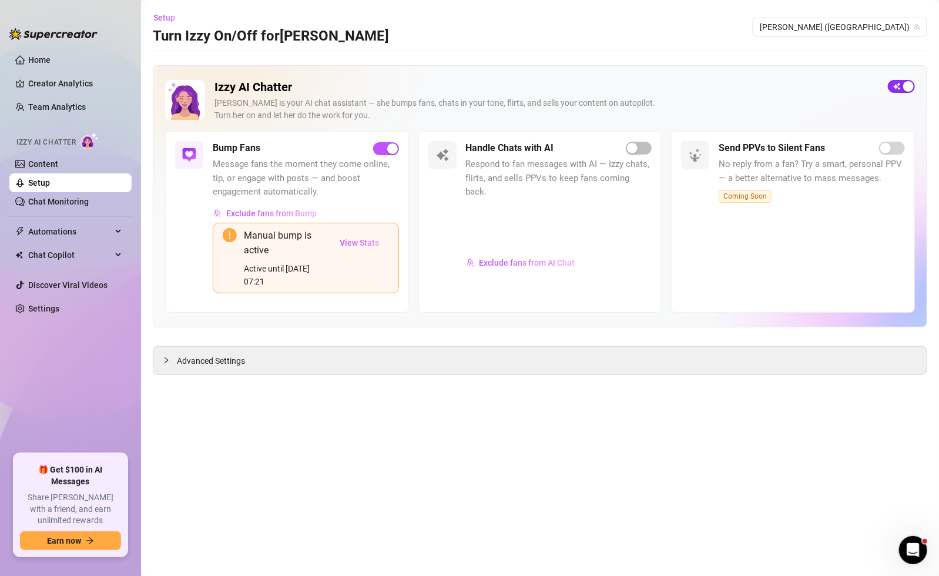
click at [898, 92] on span "button" at bounding box center [901, 86] width 27 height 13
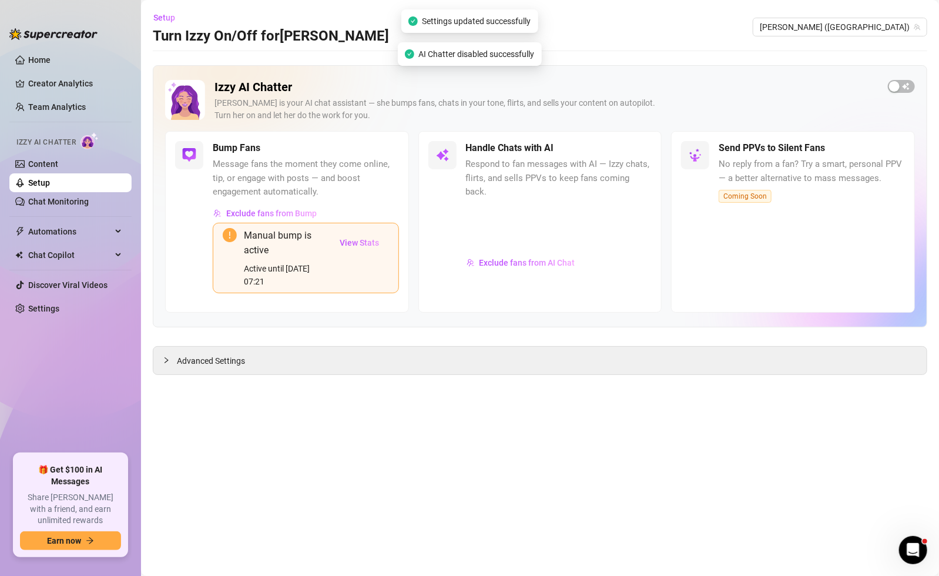
click at [897, 92] on div "Izzy AI Chatter Izzy is your AI chat assistant — she bumps fans, chats in your …" at bounding box center [540, 105] width 750 height 51
click at [897, 89] on div "button" at bounding box center [894, 86] width 11 height 11
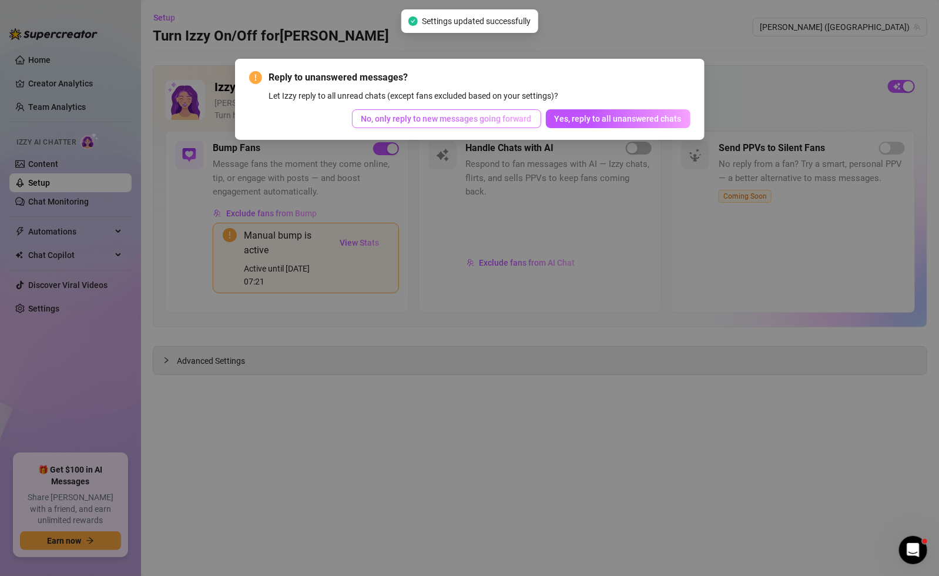
click at [404, 123] on span "No, only reply to new messages going forward" at bounding box center [447, 118] width 170 height 9
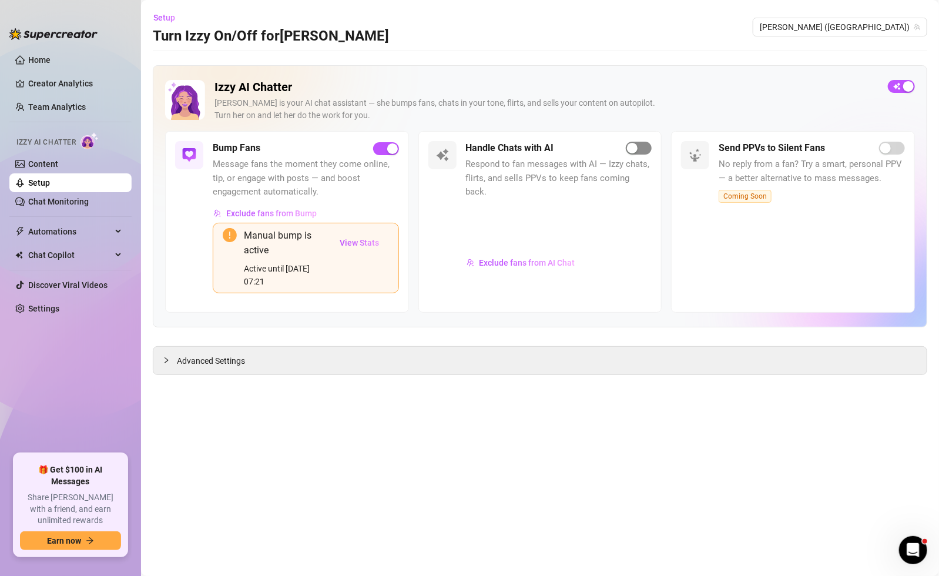
click at [638, 148] on button "button" at bounding box center [639, 148] width 26 height 13
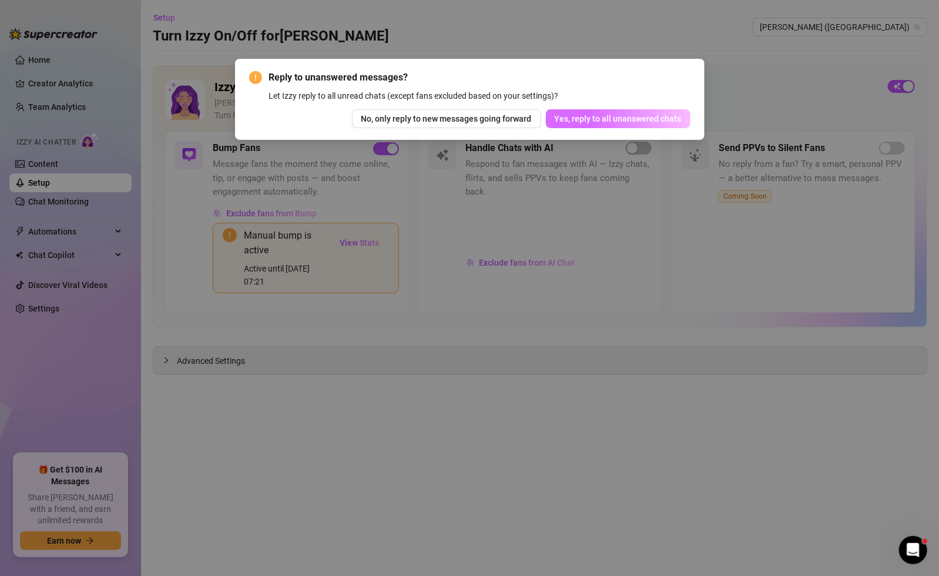
click at [617, 118] on span "Yes, reply to all unanswered chats" at bounding box center [618, 118] width 127 height 9
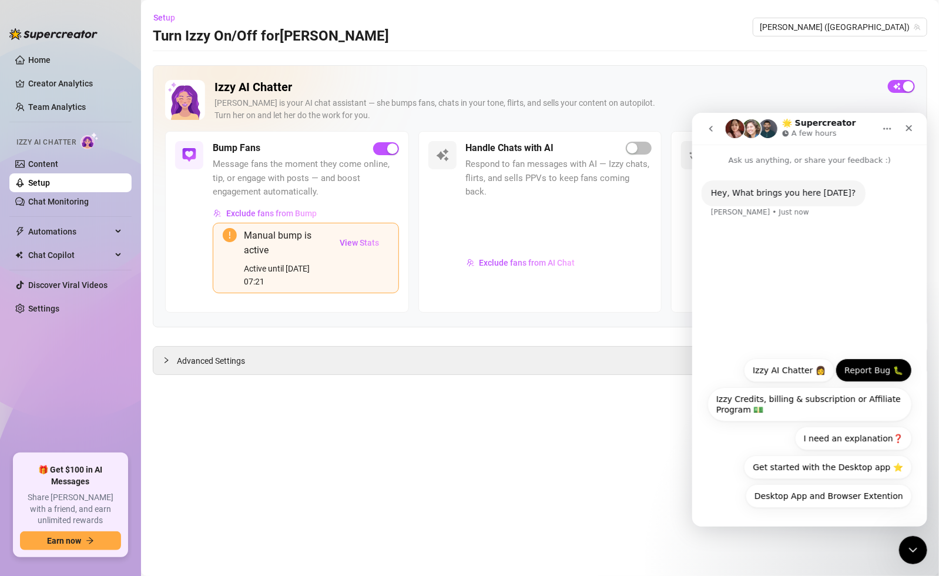
click at [864, 375] on button "Report Bug 🐛" at bounding box center [873, 370] width 76 height 24
click at [869, 366] on button "Report Bug 🐛" at bounding box center [873, 370] width 76 height 24
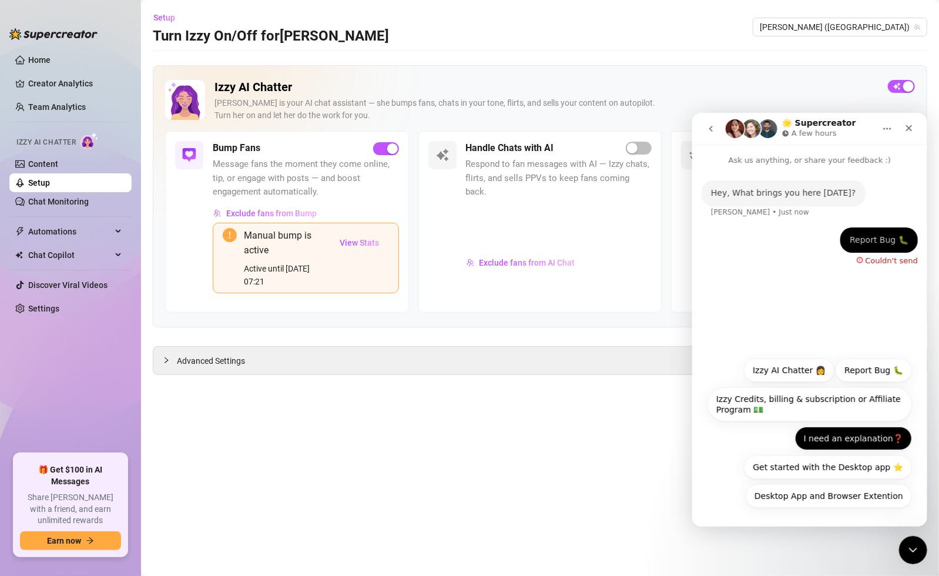
click at [825, 437] on button "I need an explanation❓" at bounding box center [853, 438] width 117 height 24
click at [905, 129] on icon "Close" at bounding box center [908, 127] width 9 height 9
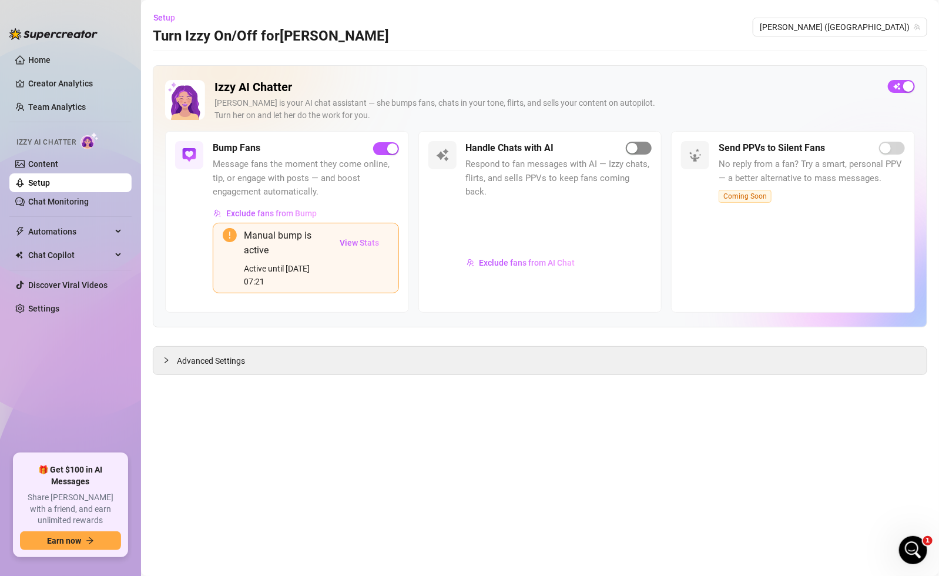
click at [641, 143] on span "button" at bounding box center [639, 148] width 26 height 13
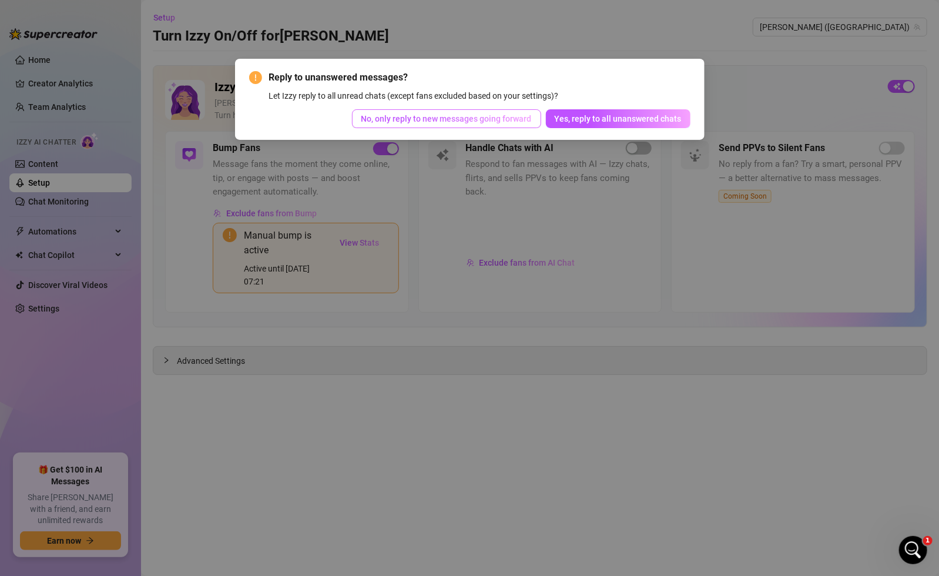
click at [513, 119] on span "No, only reply to new messages going forward" at bounding box center [447, 118] width 170 height 9
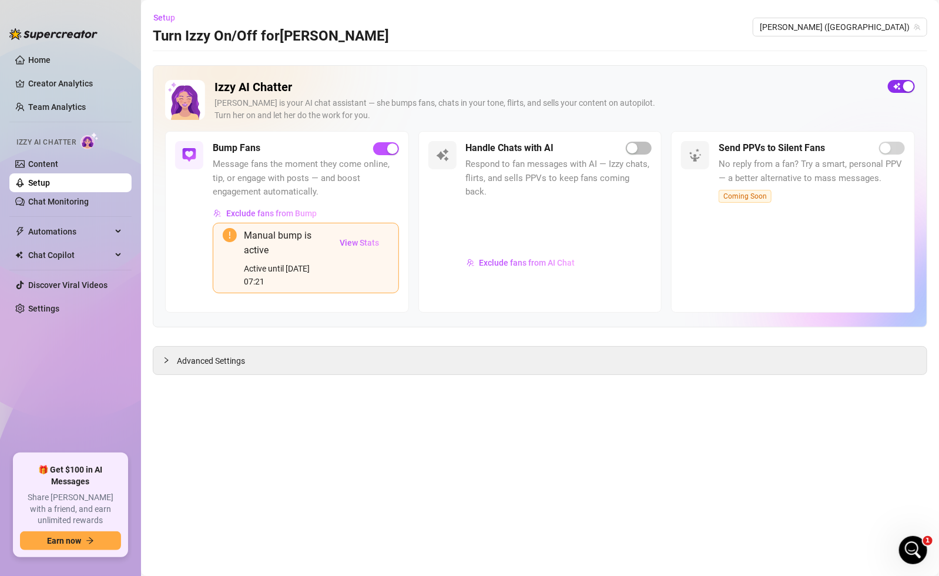
click at [902, 85] on span "button" at bounding box center [901, 86] width 27 height 13
click at [905, 86] on span "button" at bounding box center [901, 86] width 27 height 13
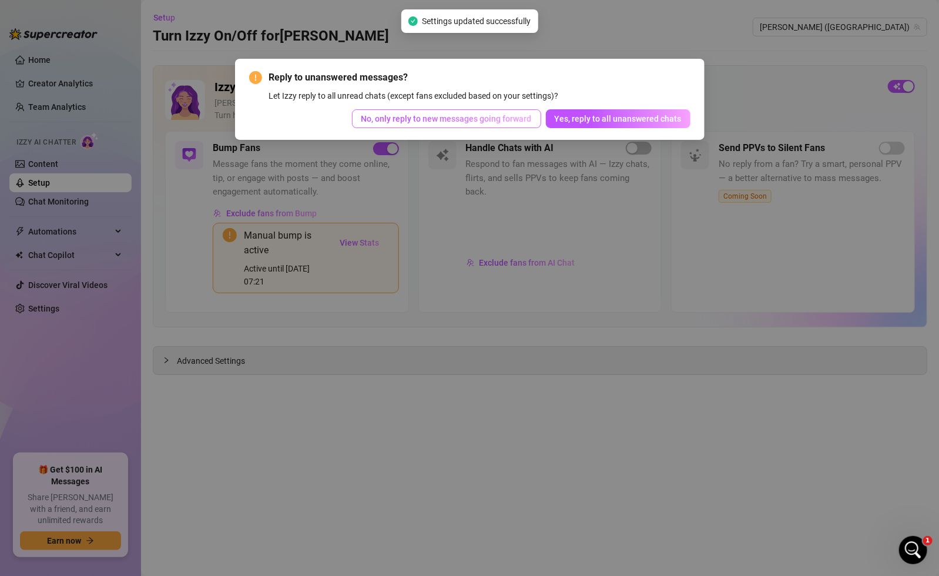
click at [527, 113] on button "No, only reply to new messages going forward" at bounding box center [446, 118] width 189 height 19
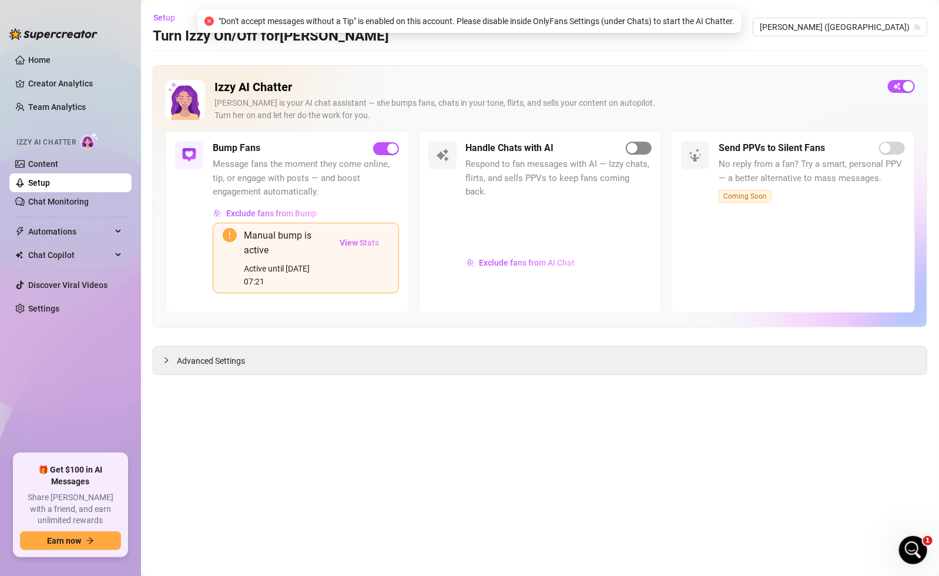
click at [637, 148] on div "button" at bounding box center [632, 148] width 11 height 11
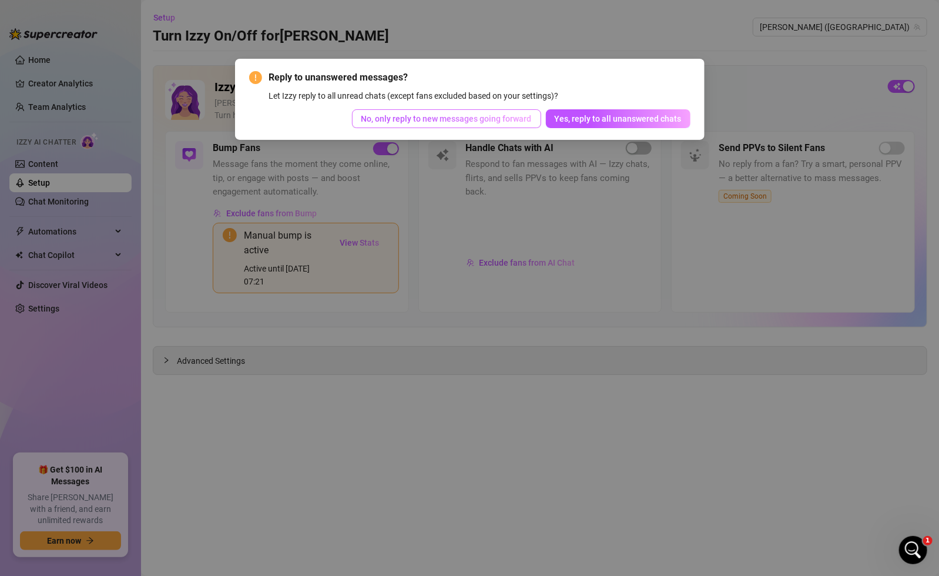
click at [514, 123] on span "No, only reply to new messages going forward" at bounding box center [447, 118] width 170 height 9
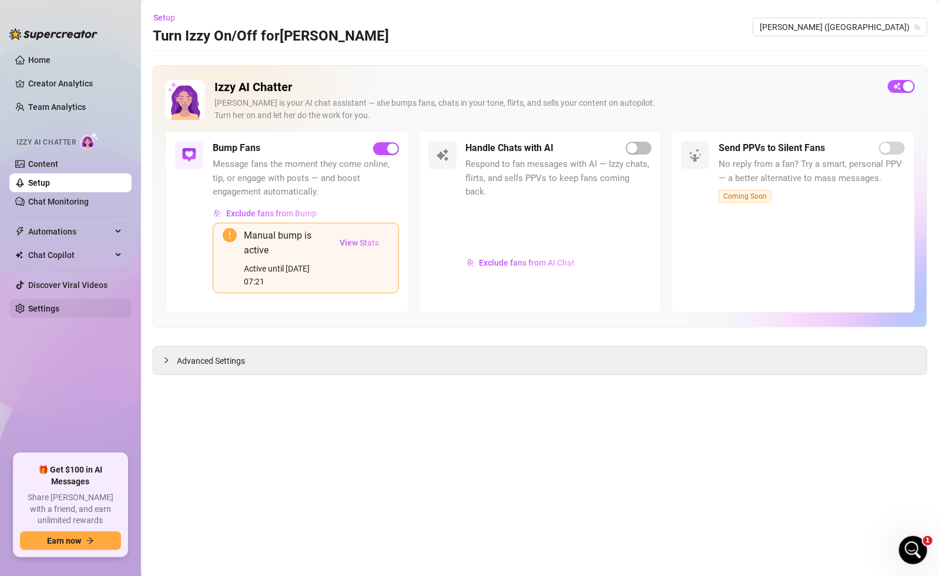
click at [49, 313] on link "Settings" at bounding box center [43, 308] width 31 height 9
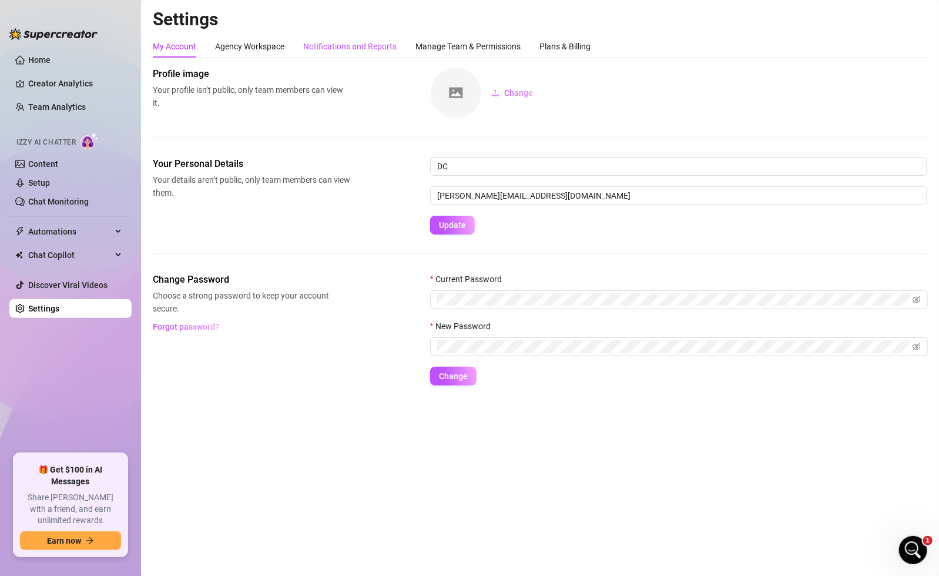
click at [320, 49] on div "Notifications and Reports" at bounding box center [349, 46] width 93 height 13
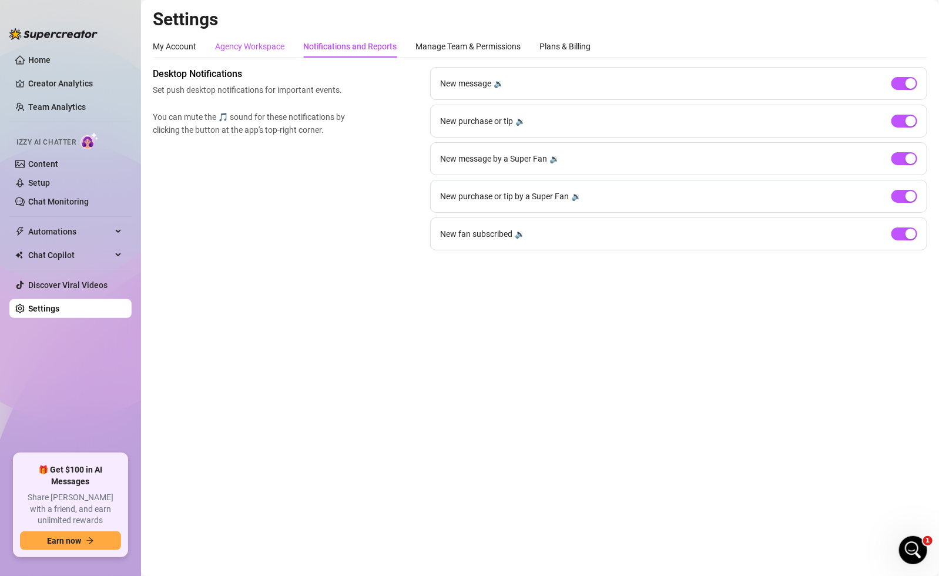
click at [259, 48] on div "Agency Workspace" at bounding box center [249, 46] width 69 height 13
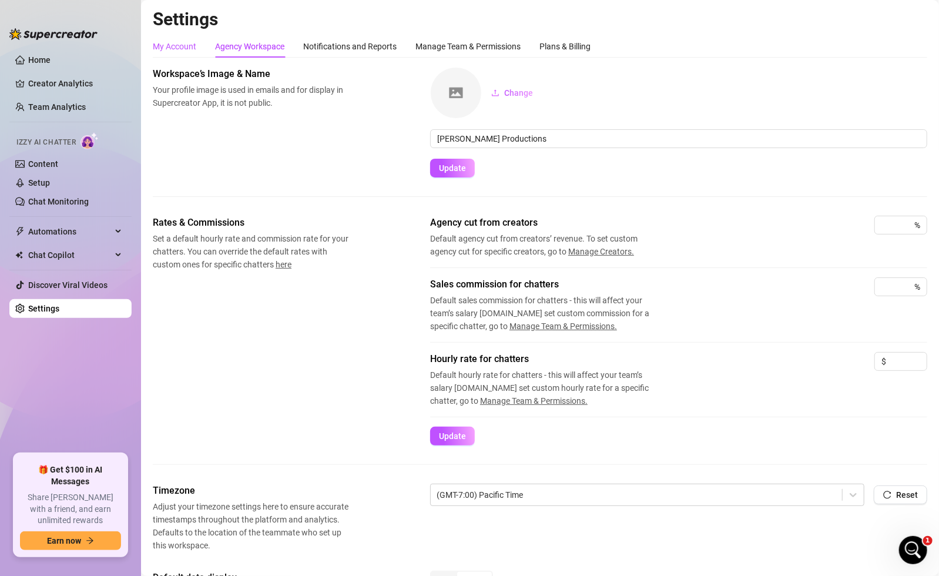
click at [182, 42] on div "My Account" at bounding box center [175, 46] width 44 height 13
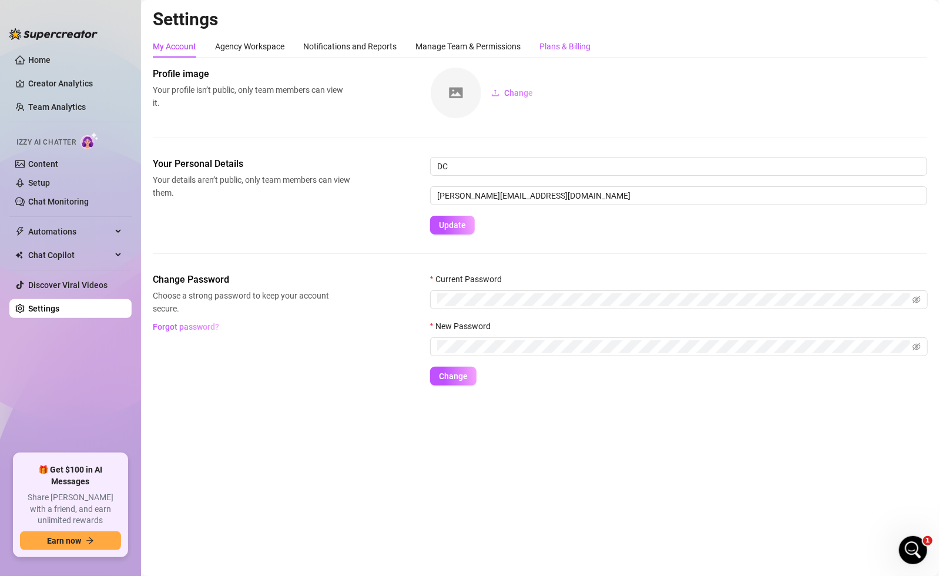
click at [560, 48] on div "Plans & Billing" at bounding box center [565, 46] width 51 height 13
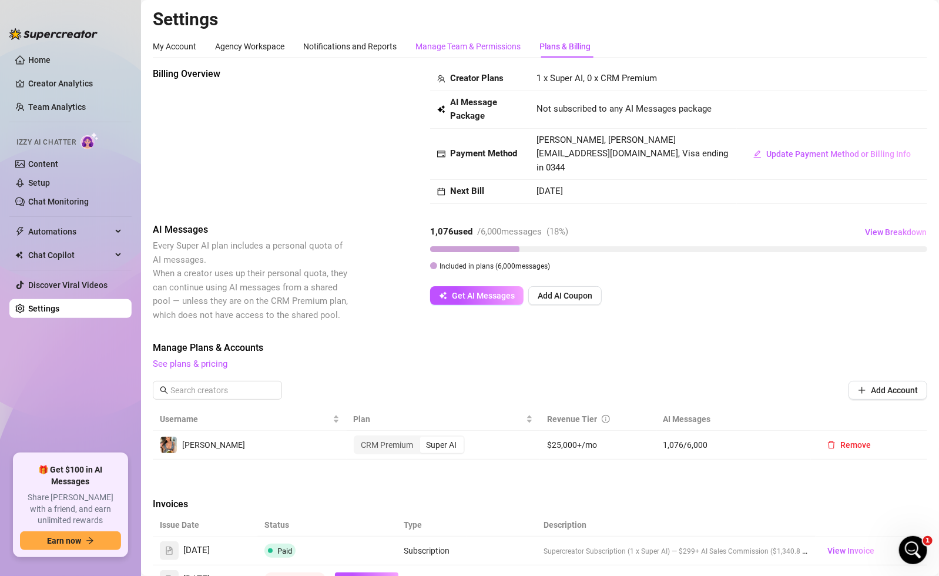
click at [475, 48] on div "Manage Team & Permissions" at bounding box center [468, 46] width 105 height 13
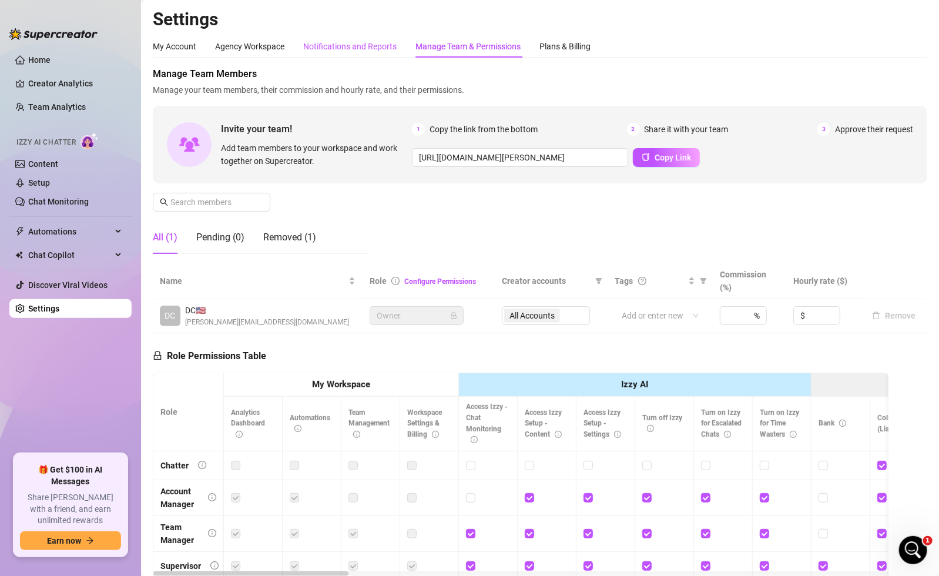
click at [374, 45] on div "Notifications and Reports" at bounding box center [349, 46] width 93 height 13
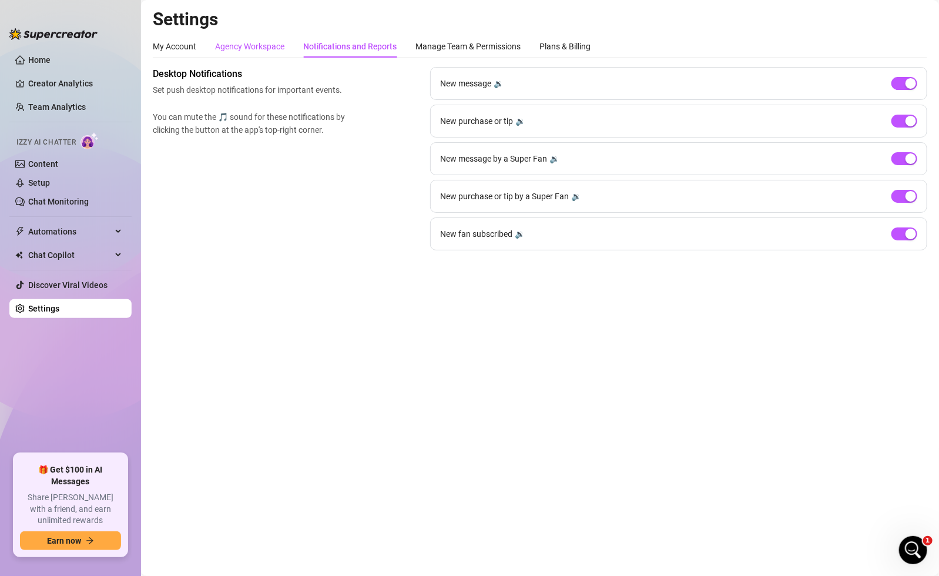
click at [238, 40] on div "Agency Workspace" at bounding box center [249, 46] width 69 height 13
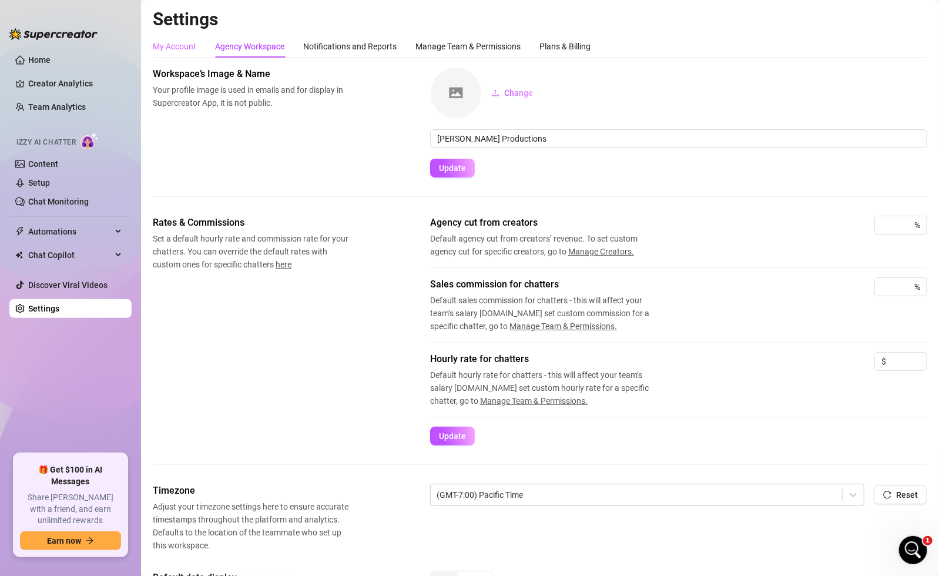
click at [186, 37] on div "My Account" at bounding box center [175, 46] width 44 height 22
